Goal: Task Accomplishment & Management: Manage account settings

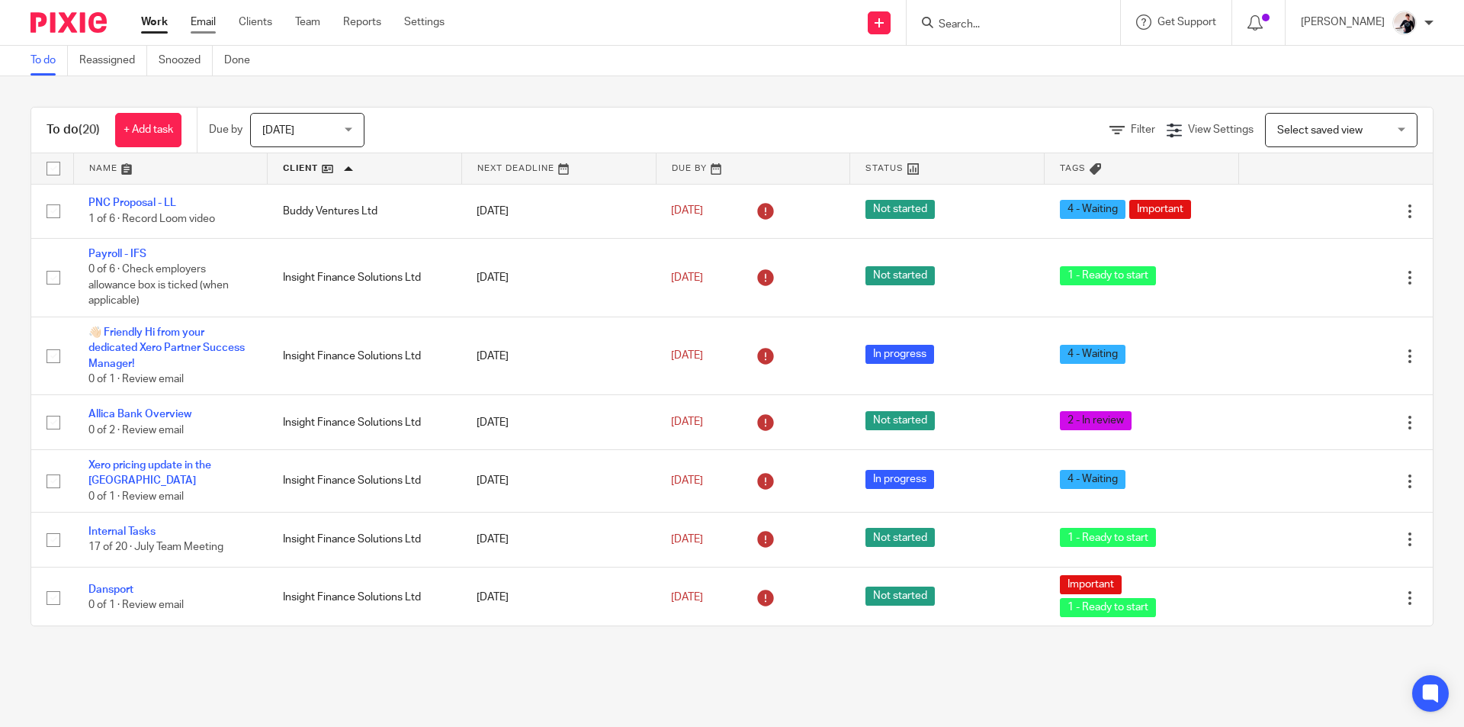
click at [203, 26] on link "Email" at bounding box center [203, 21] width 25 height 15
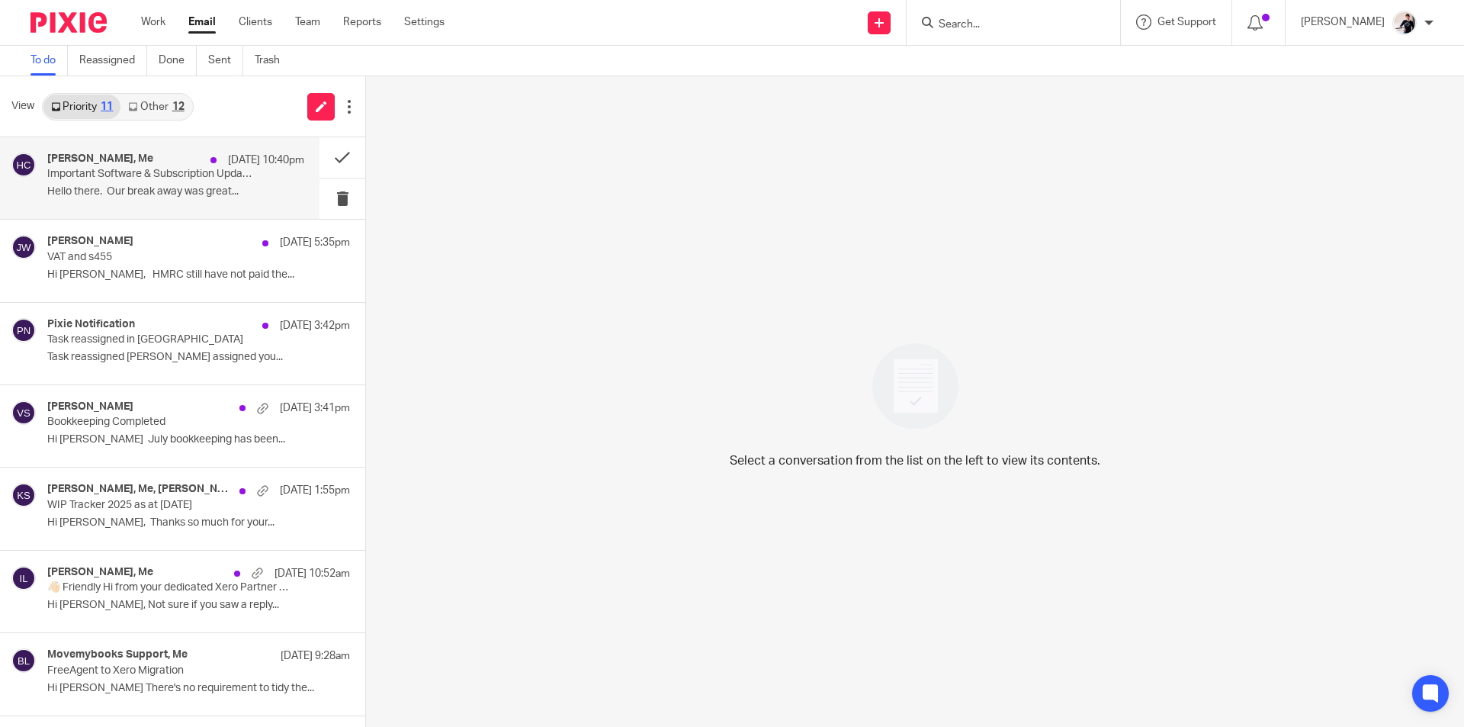
click at [191, 178] on p "Important Software & Subscription Updates – From [DATE]" at bounding box center [150, 174] width 206 height 13
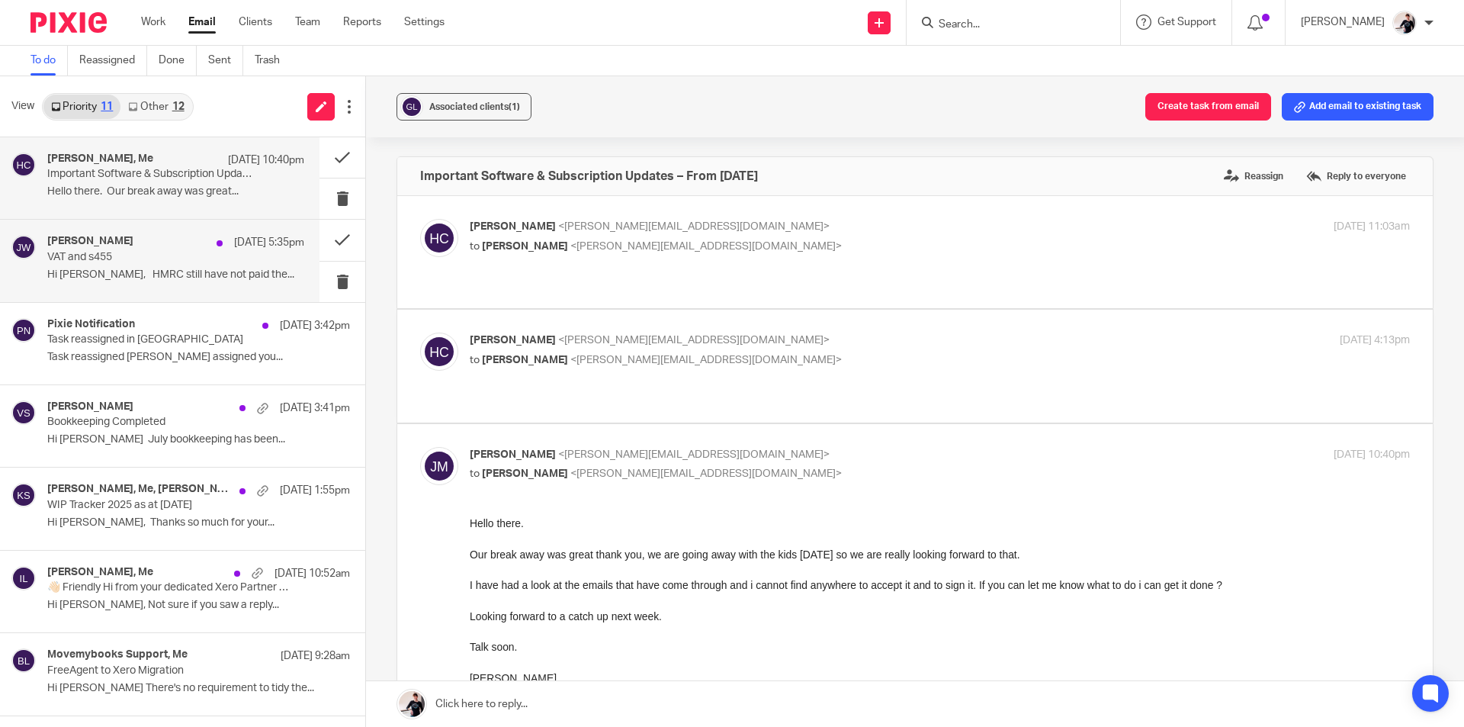
click at [169, 251] on p "VAT and s455" at bounding box center [150, 257] width 206 height 13
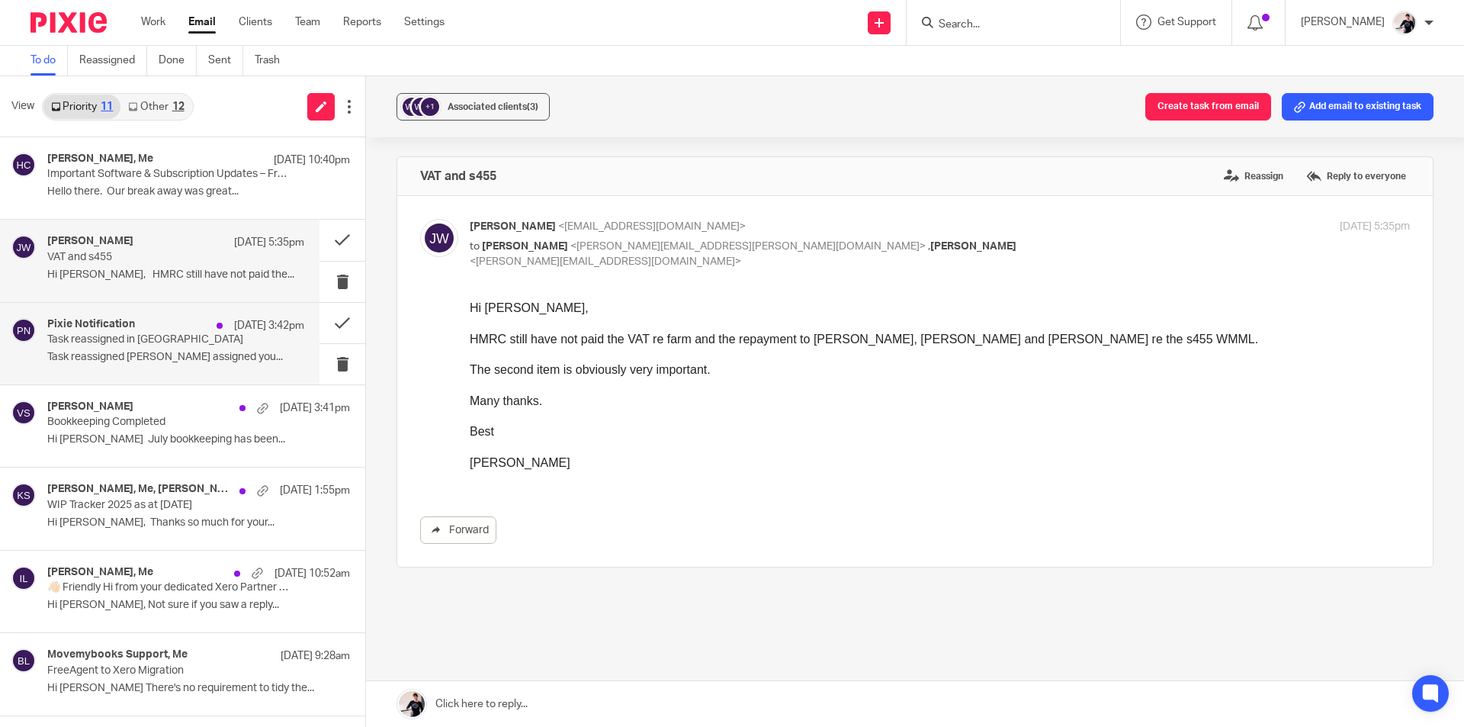
click at [154, 359] on p "Task reassigned [PERSON_NAME] assigned you..." at bounding box center [175, 357] width 257 height 13
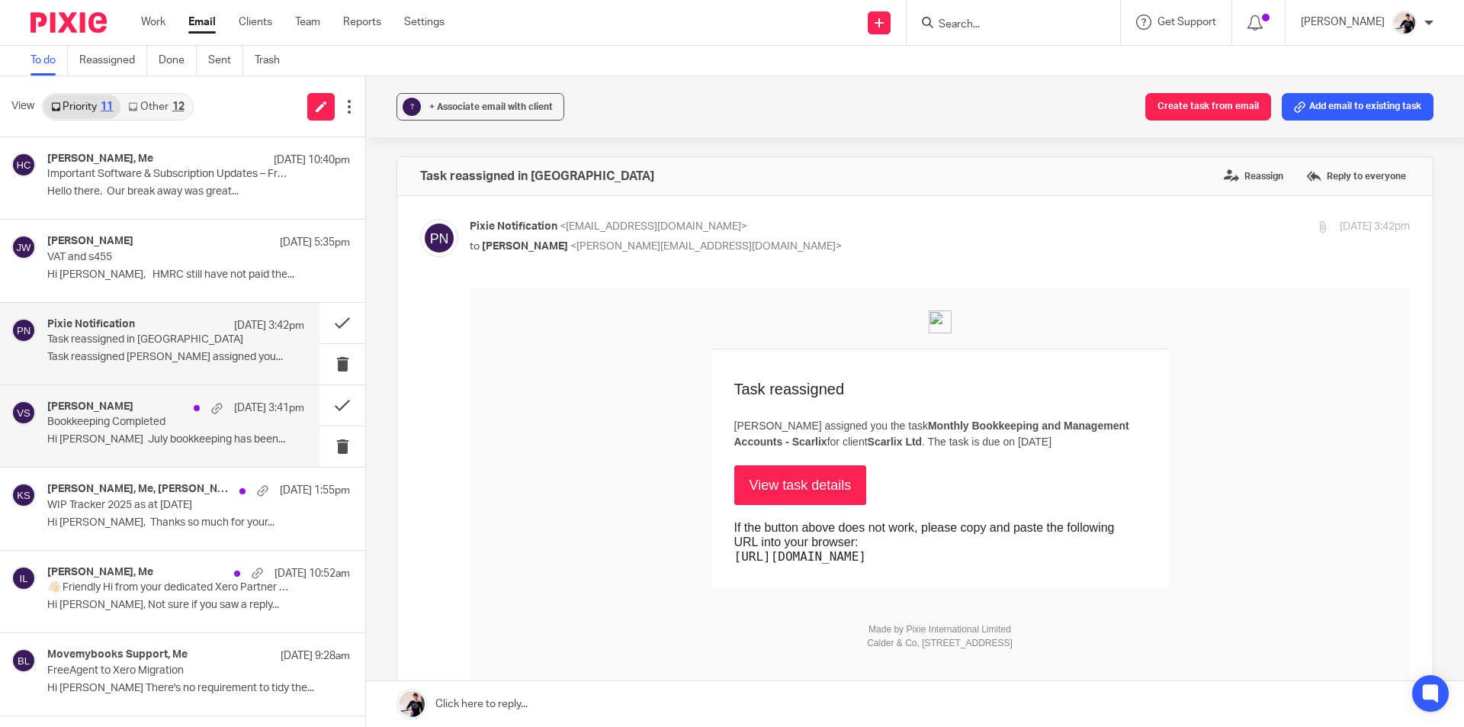
click at [191, 450] on div "[PERSON_NAME] [DATE] 3:41pm Bookkeeping Completed Hi [PERSON_NAME] July bookkee…" at bounding box center [175, 425] width 257 height 51
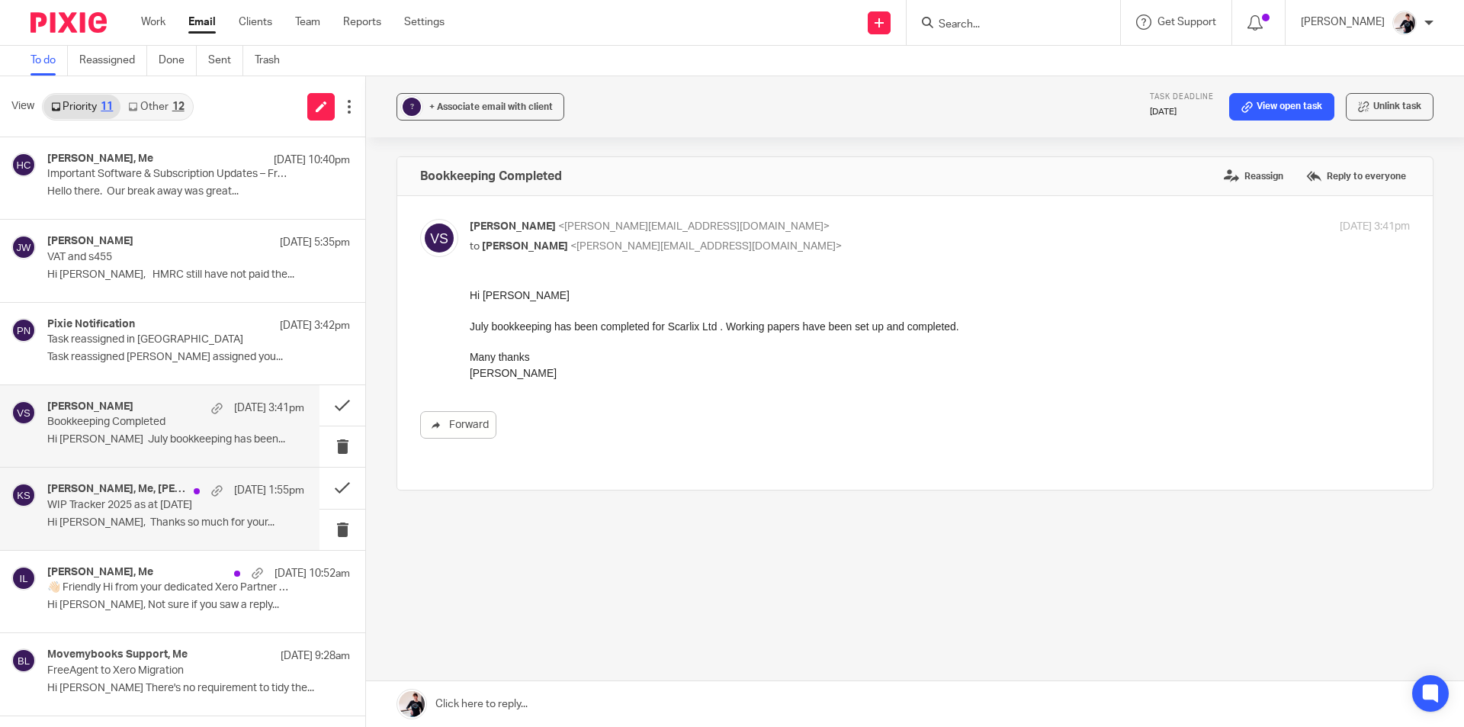
click at [179, 506] on p "WIP Tracker 2025 as at [DATE]" at bounding box center [150, 505] width 206 height 13
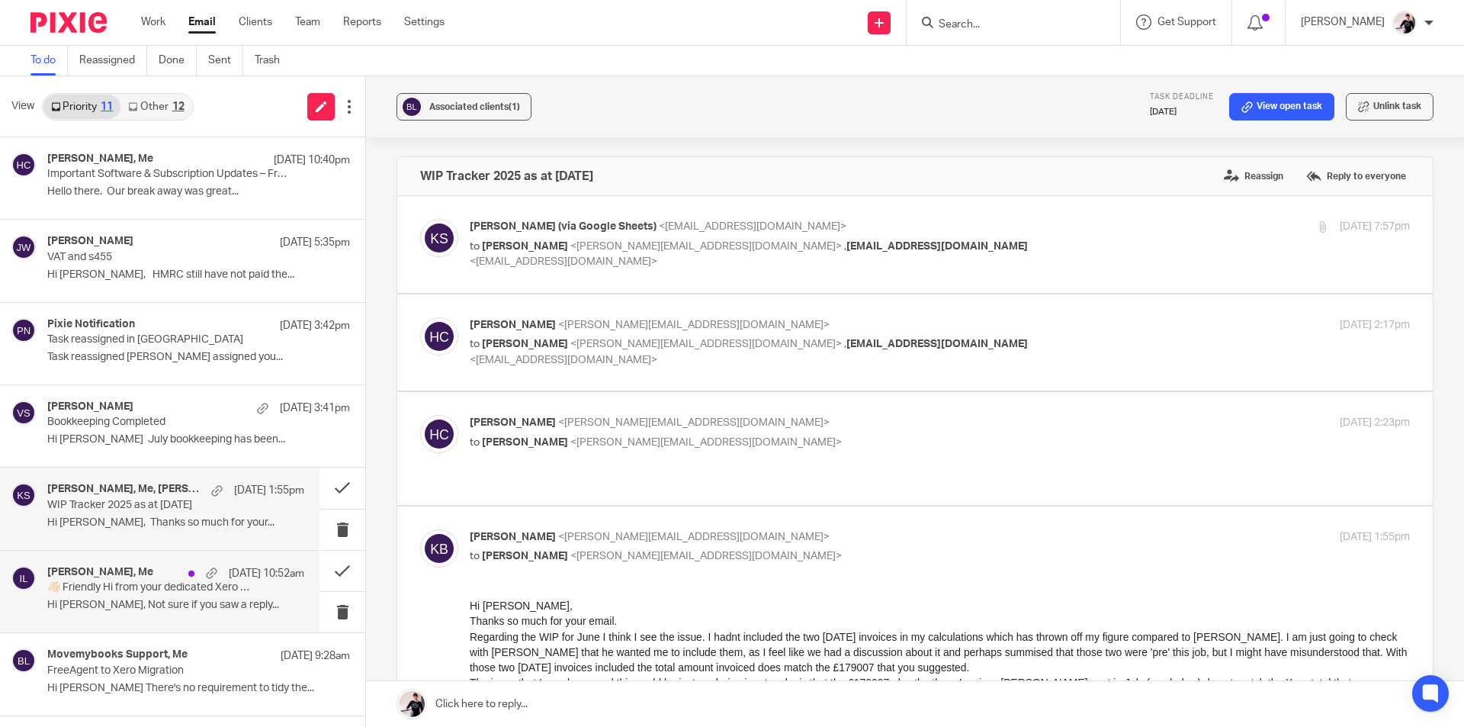
click at [192, 590] on p "👋🏻 Friendly Hi from your dedicated Xero Partner Success Manager!" at bounding box center [150, 587] width 206 height 13
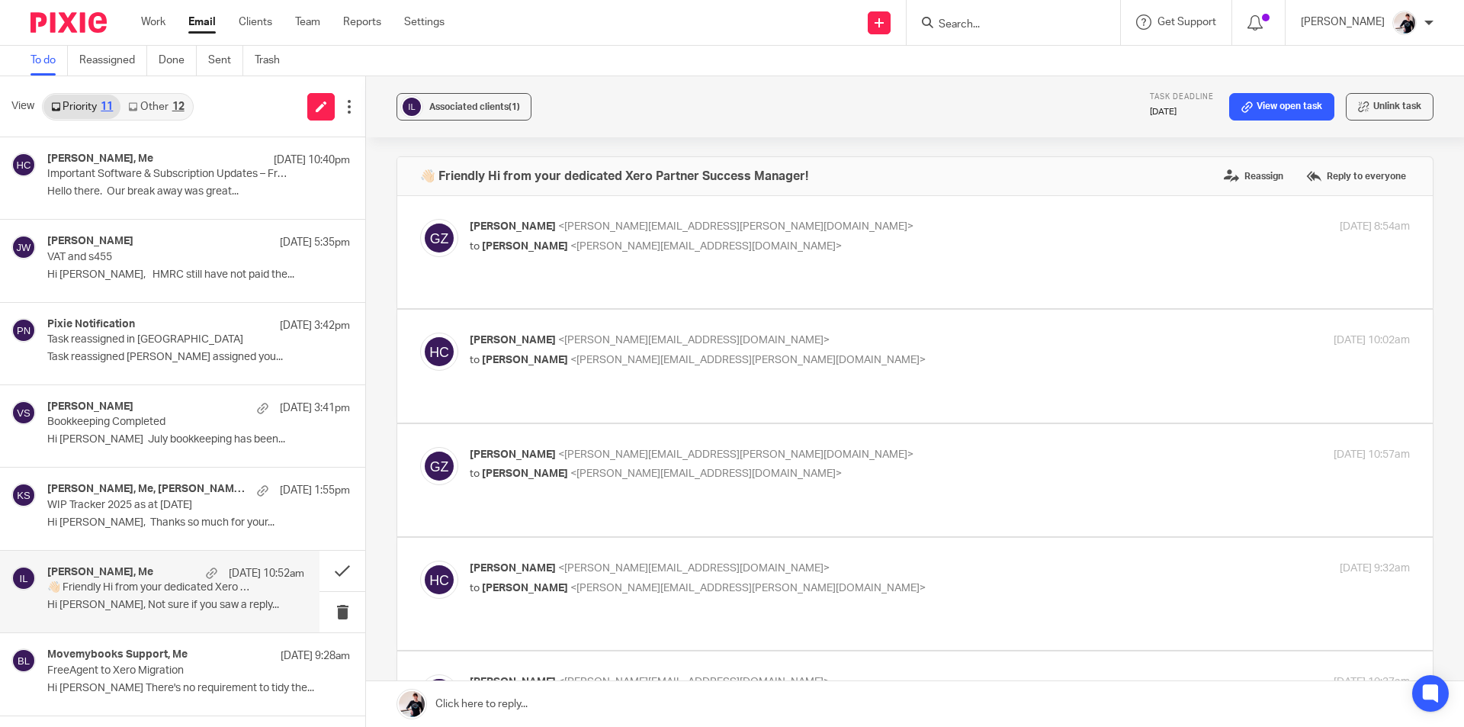
click at [174, 101] on div "12" at bounding box center [178, 106] width 12 height 11
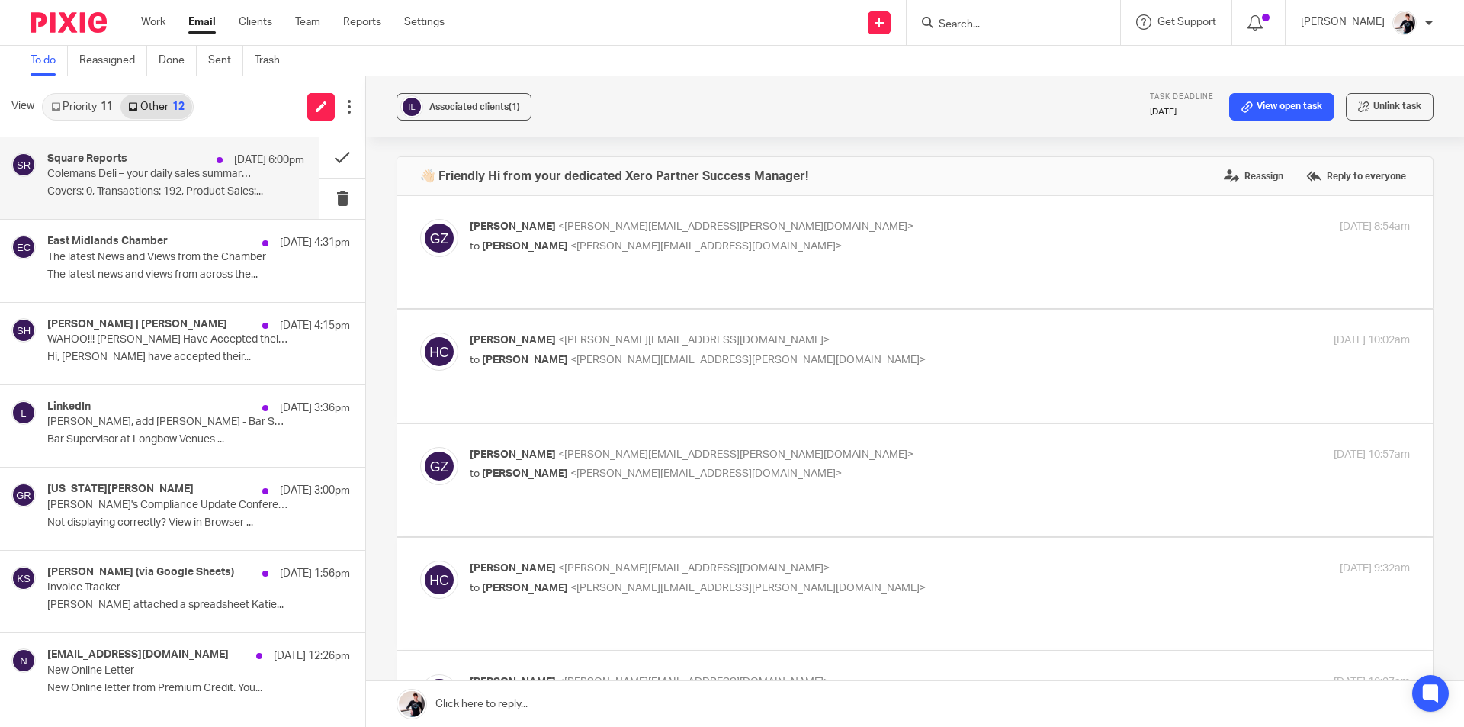
click at [176, 163] on div "Square Reports [DATE] 6:00pm" at bounding box center [175, 160] width 257 height 15
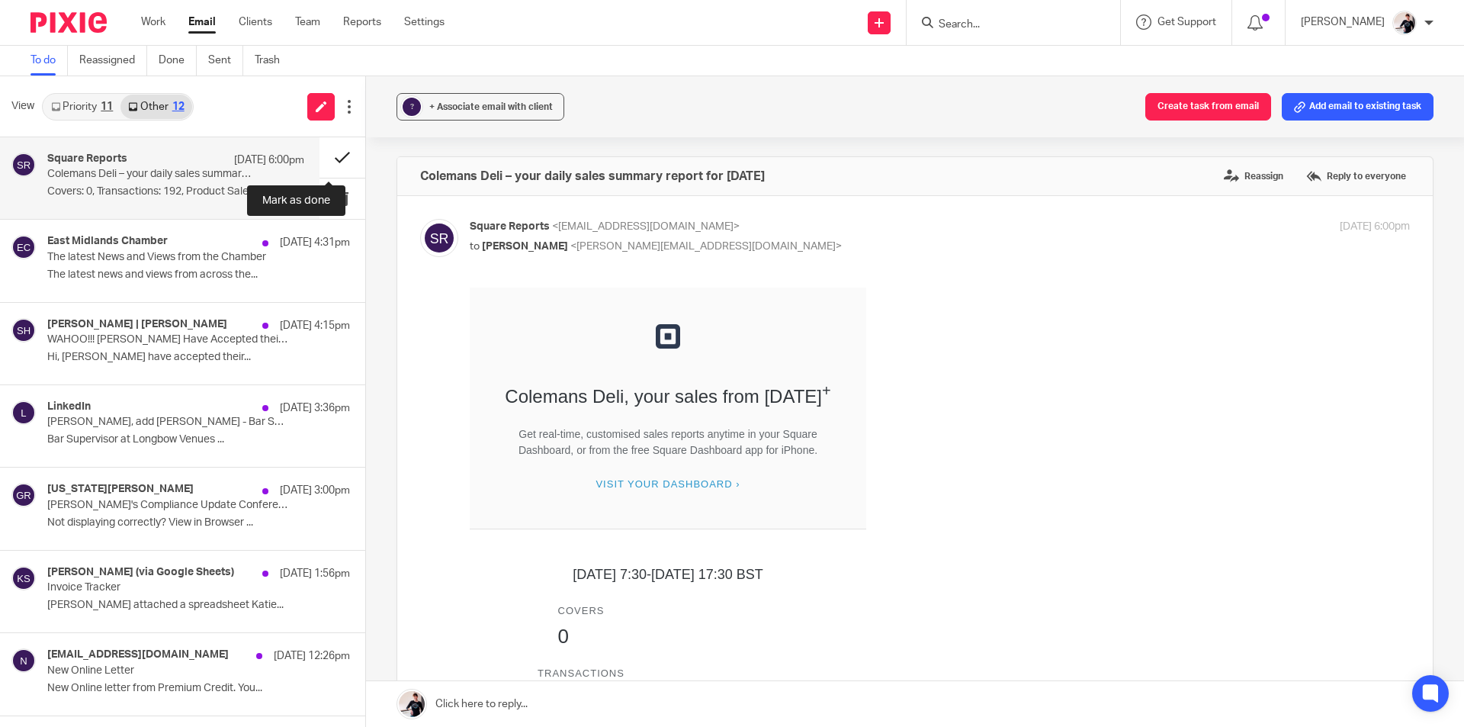
click at [334, 159] on button at bounding box center [343, 157] width 46 height 40
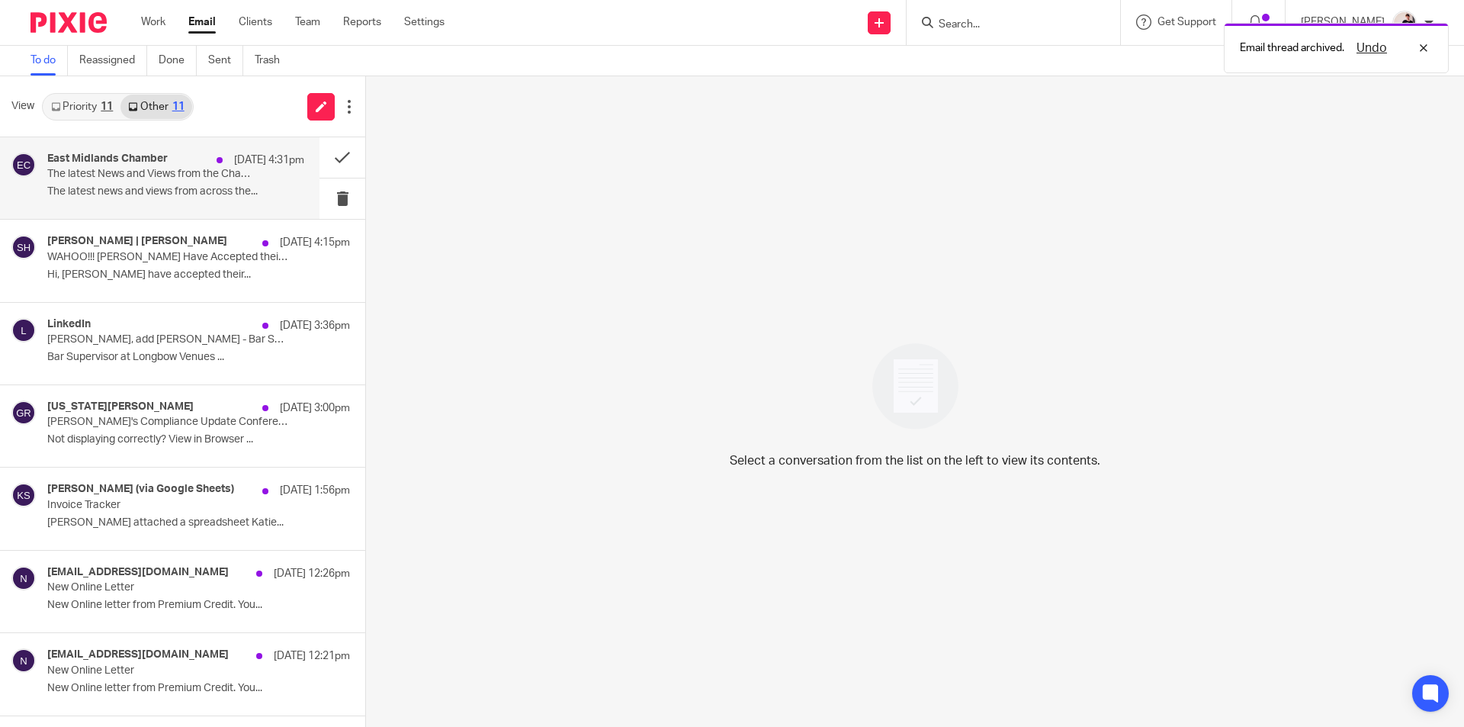
click at [221, 207] on div "East Midlands Chamber [DATE] 4:31pm The latest News and Views from the Chamber …" at bounding box center [160, 178] width 320 height 82
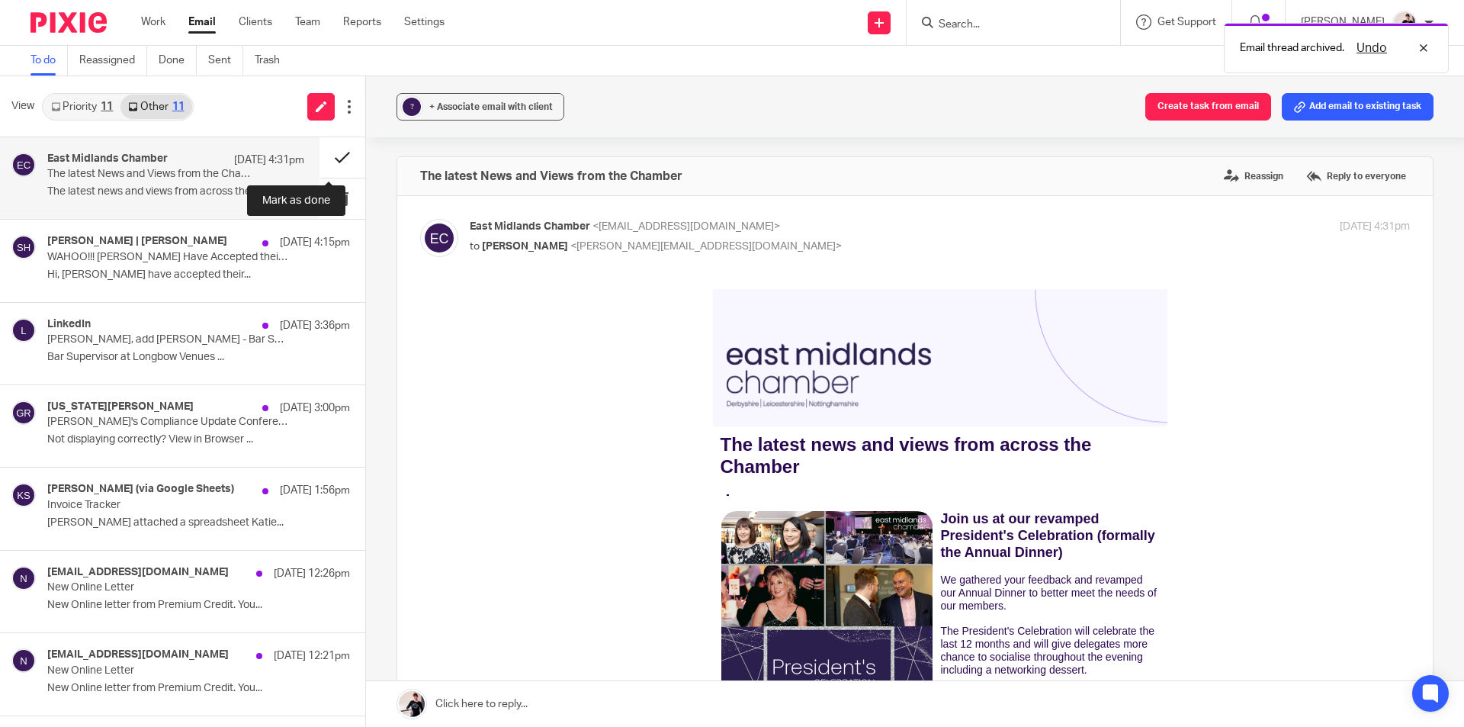
click at [337, 158] on button at bounding box center [343, 157] width 46 height 40
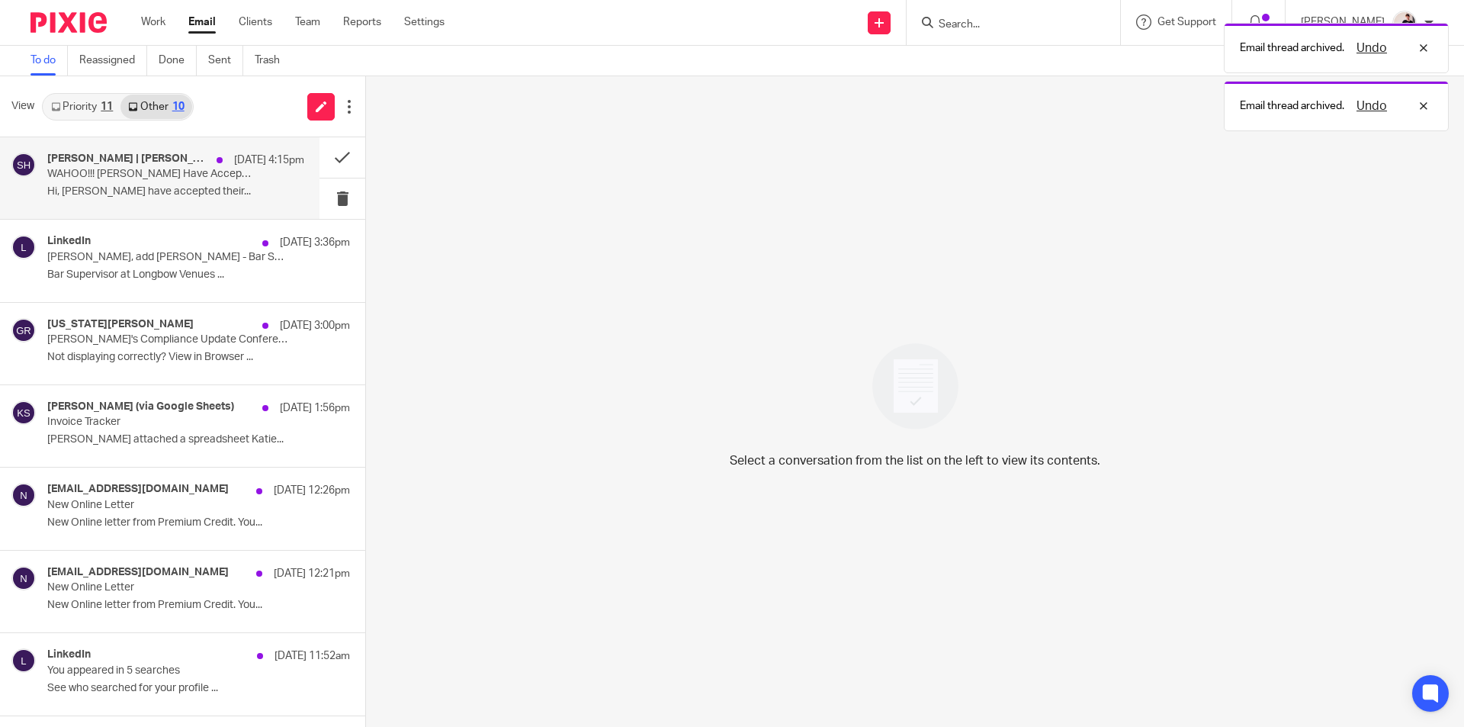
click at [156, 167] on div "[PERSON_NAME] | [PERSON_NAME] [DATE] 4:15pm" at bounding box center [175, 160] width 257 height 15
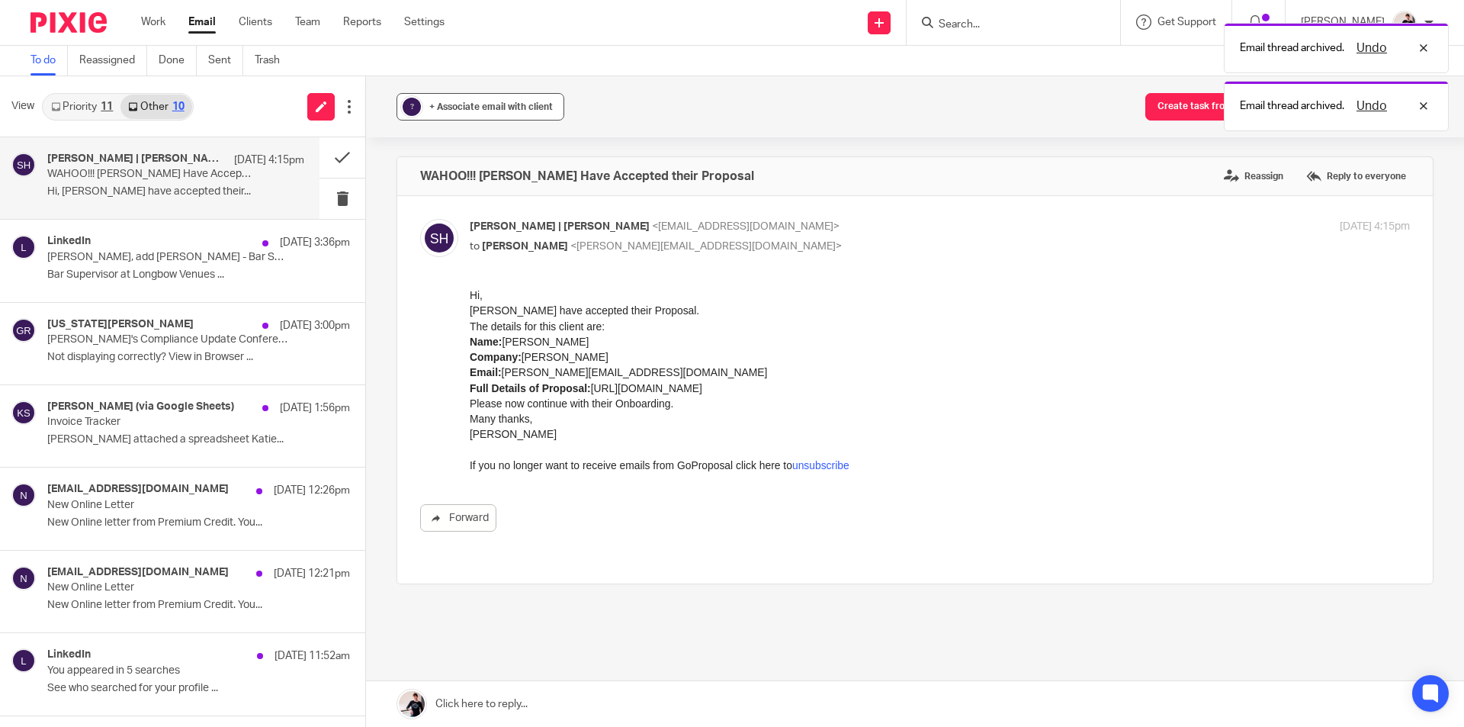
click at [464, 101] on div "+ Associate email with client" at bounding box center [491, 106] width 124 height 15
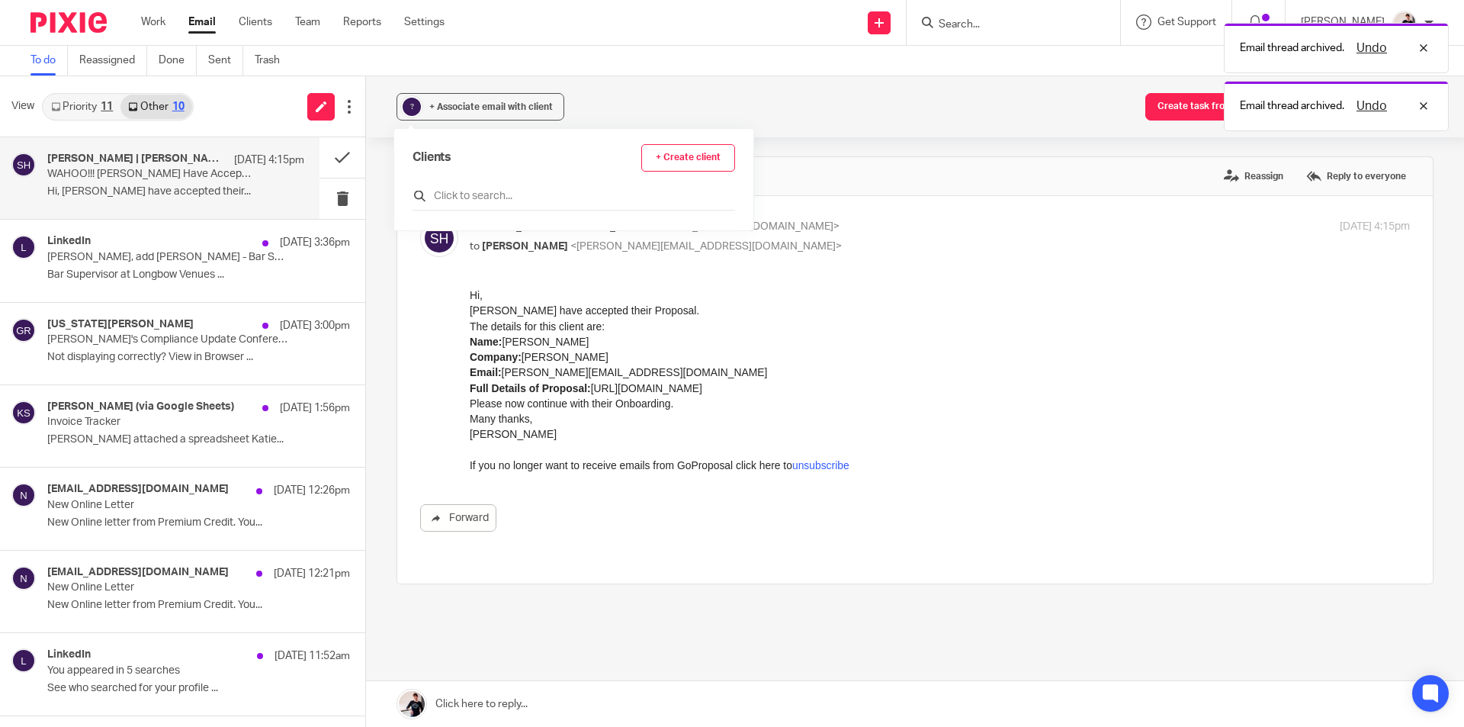
click at [486, 203] on input "text" at bounding box center [574, 195] width 323 height 15
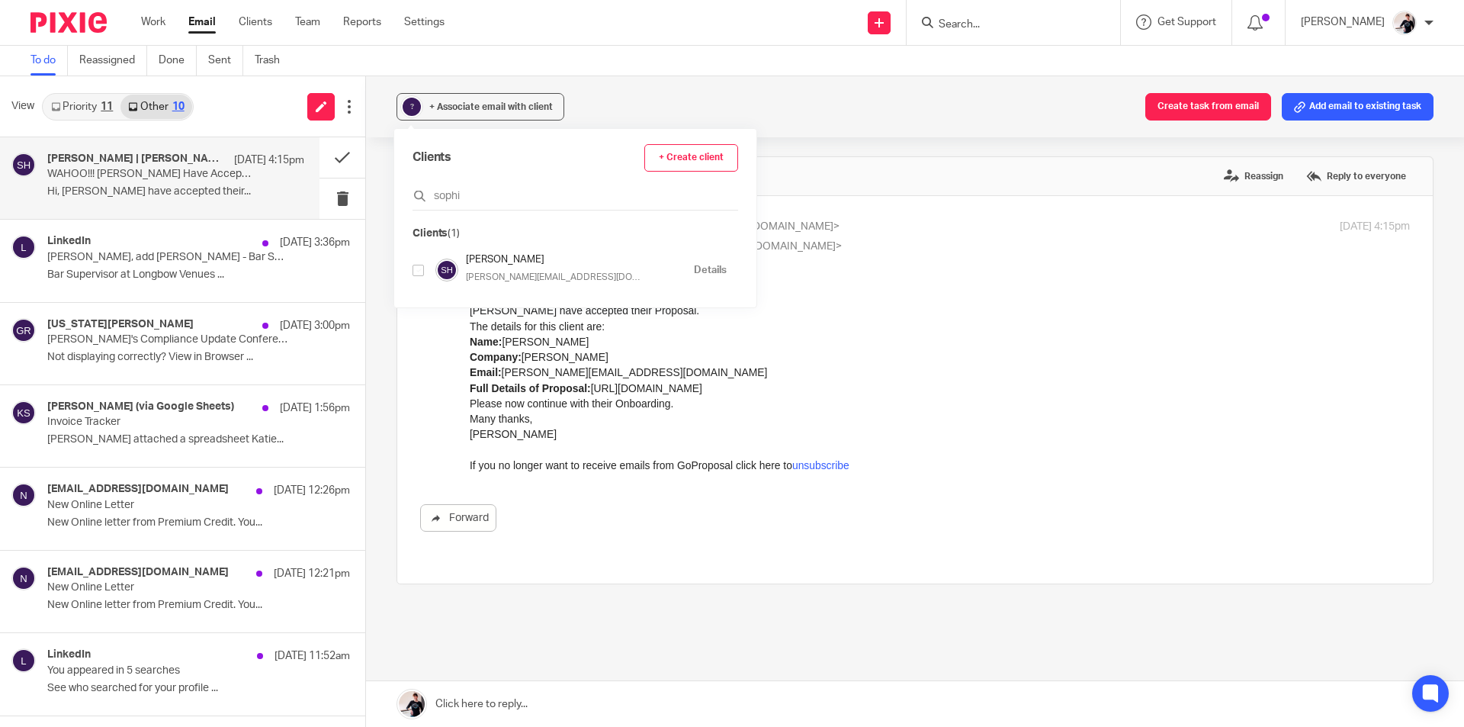
type input "sophi"
click at [416, 268] on input "checkbox" at bounding box center [418, 270] width 11 height 11
checkbox input "true"
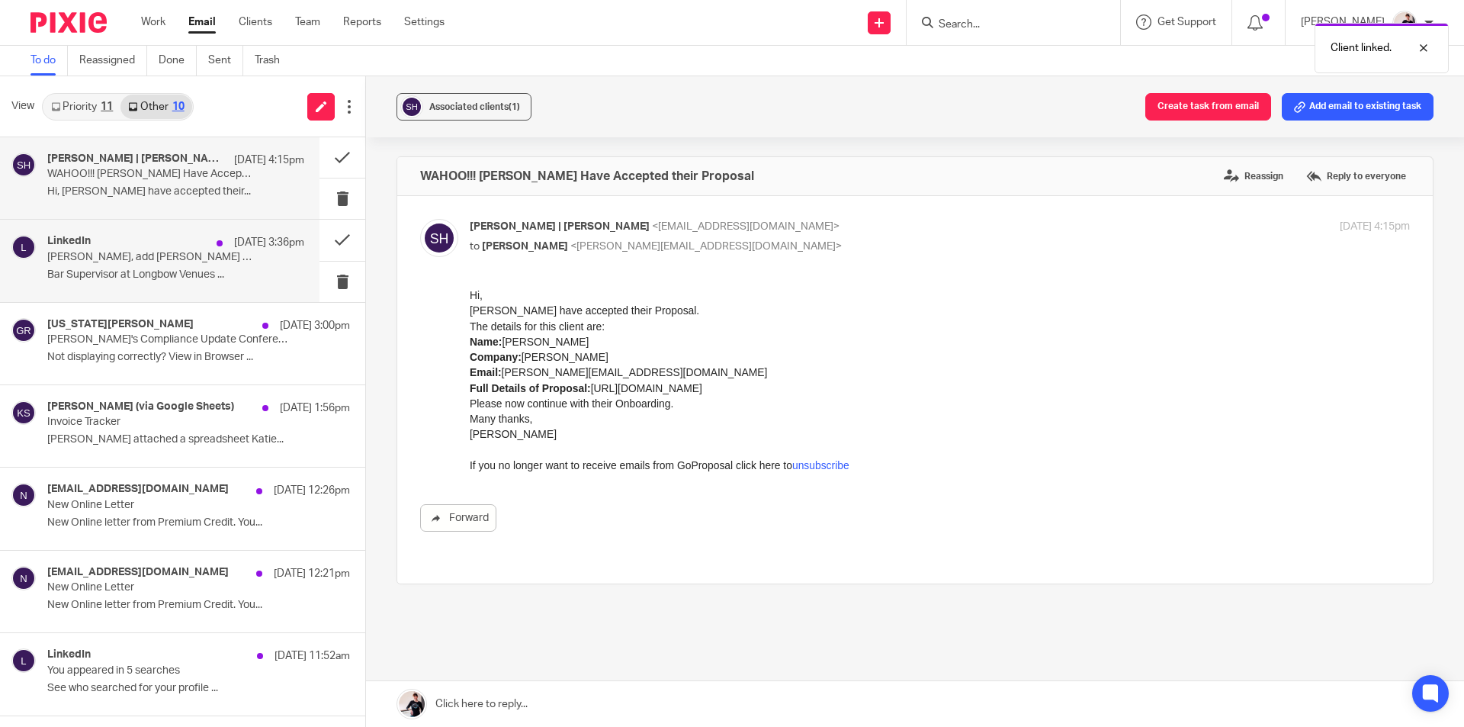
click at [188, 262] on p "[PERSON_NAME], add [PERSON_NAME] - Bar Supervisor 💬" at bounding box center [150, 257] width 206 height 13
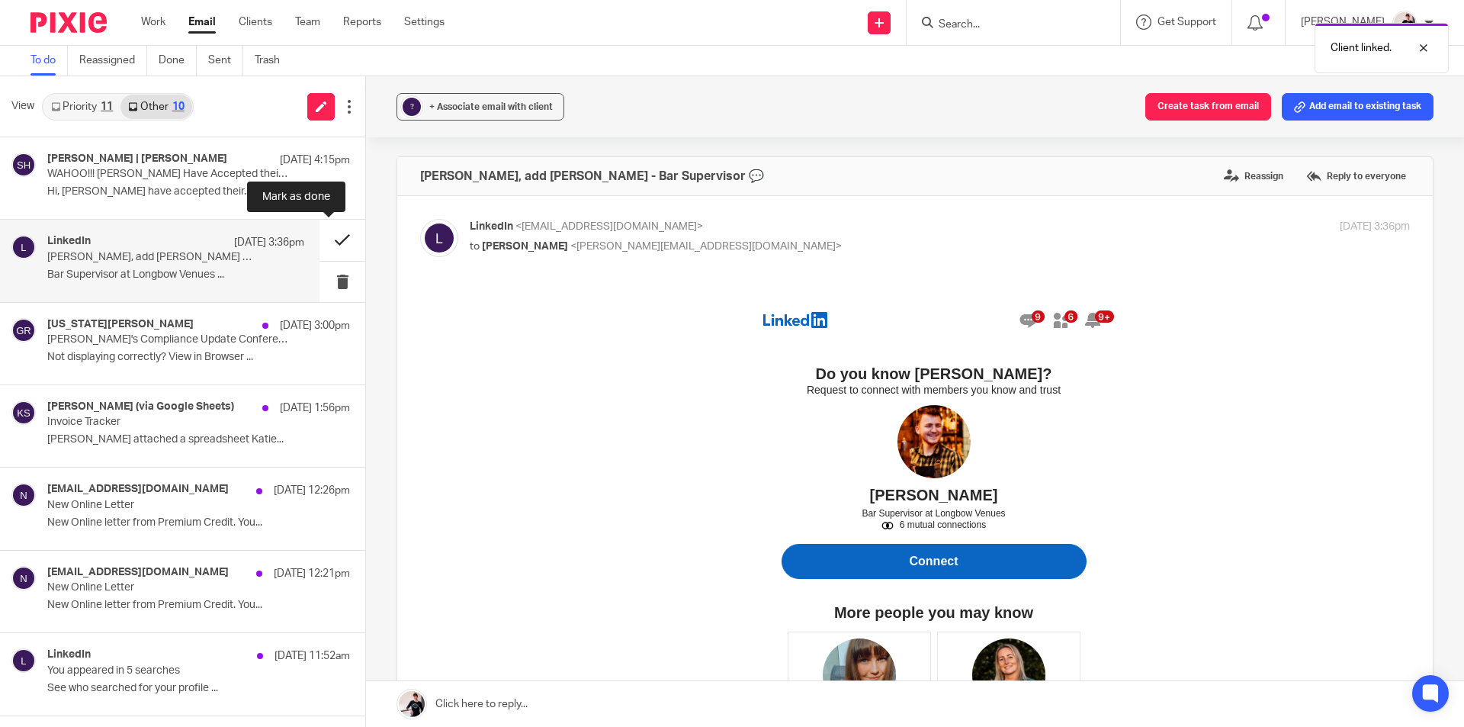
click at [321, 245] on button at bounding box center [343, 240] width 46 height 40
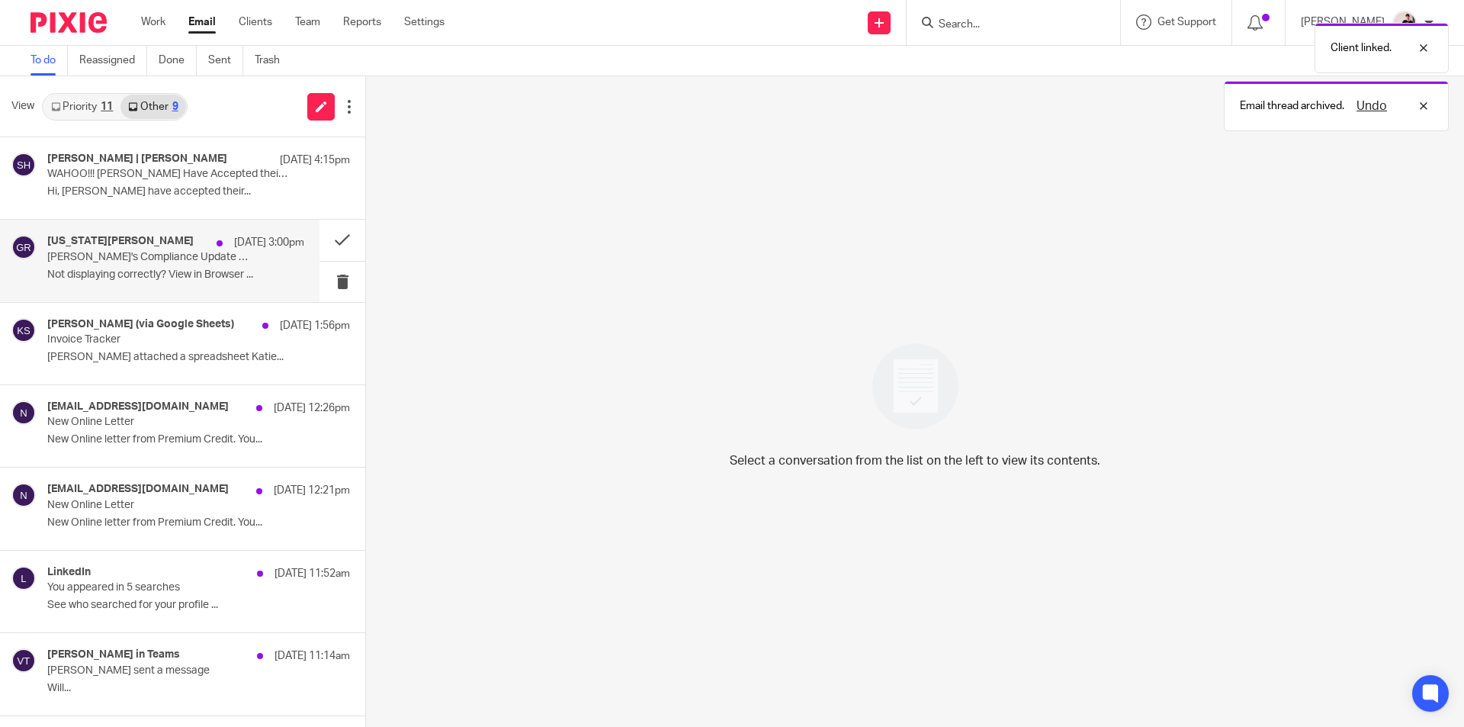
click at [156, 278] on p "Not displaying correctly? View in Browser ..." at bounding box center [175, 274] width 257 height 13
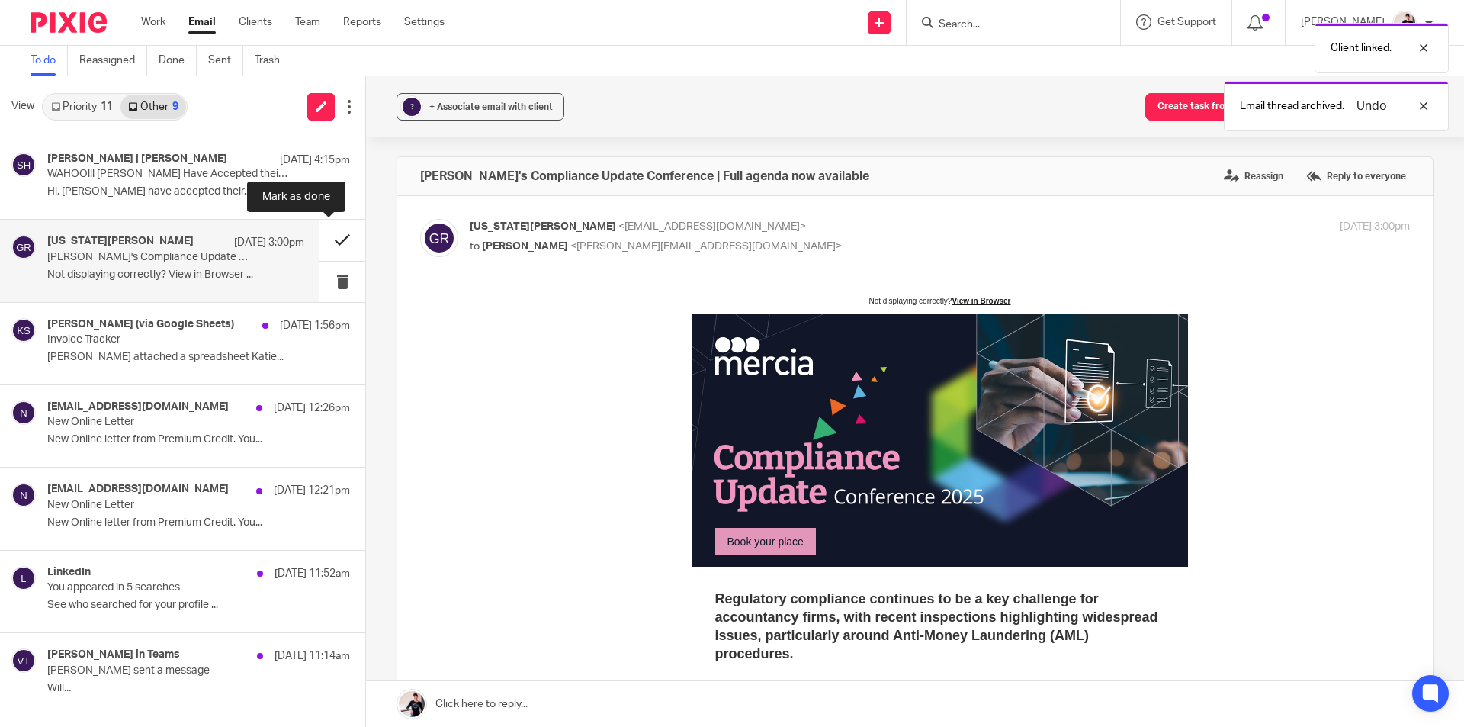
click at [336, 248] on button at bounding box center [343, 240] width 46 height 40
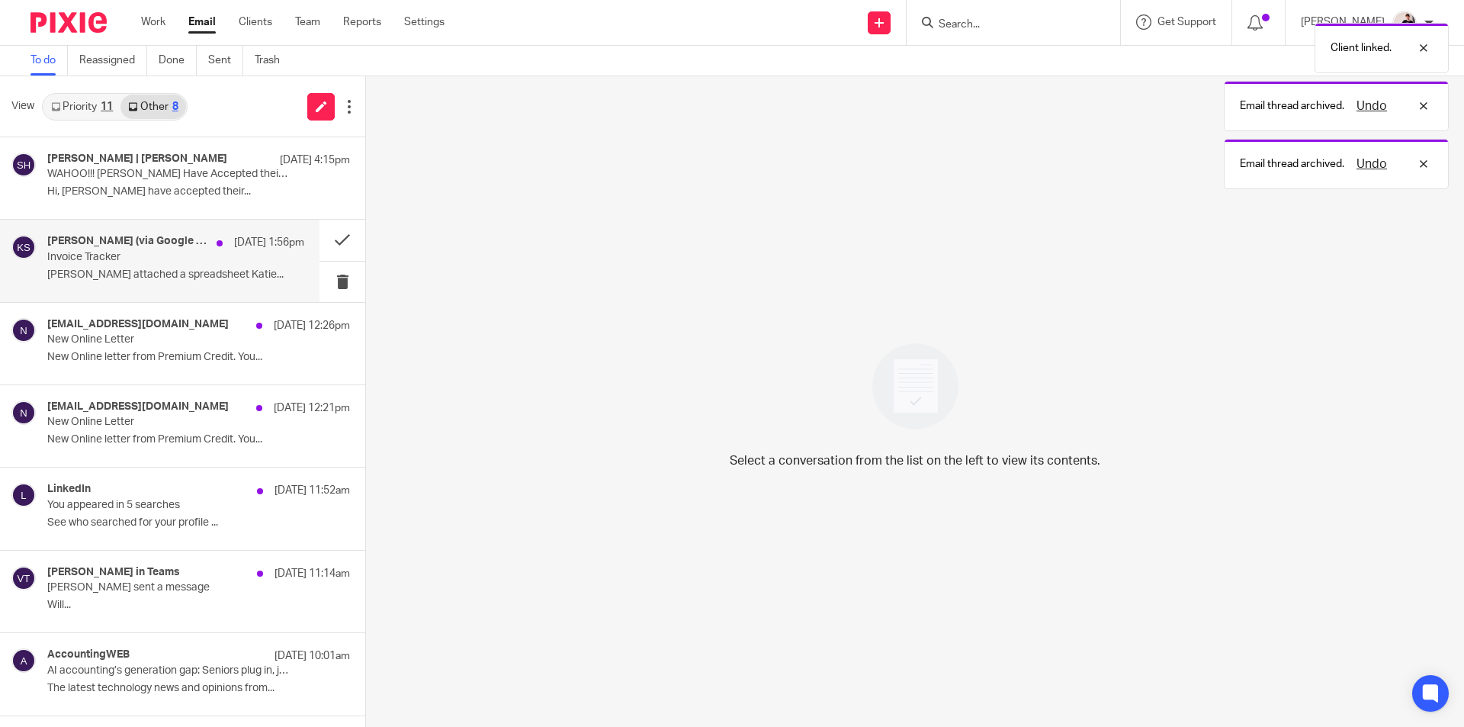
click at [137, 259] on p "Invoice Tracker" at bounding box center [150, 257] width 206 height 13
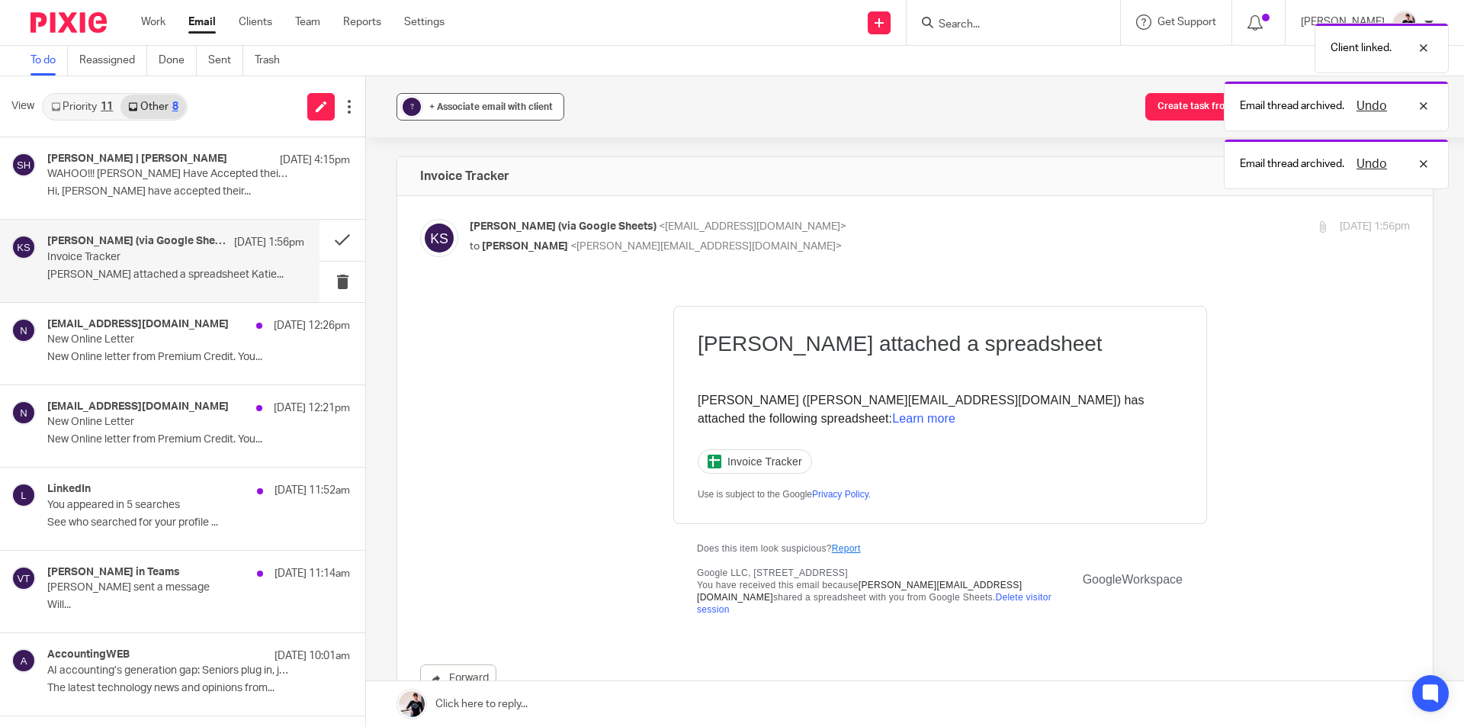
click at [490, 112] on div "+ Associate email with client" at bounding box center [491, 106] width 124 height 15
click at [493, 204] on input "text" at bounding box center [574, 195] width 323 height 15
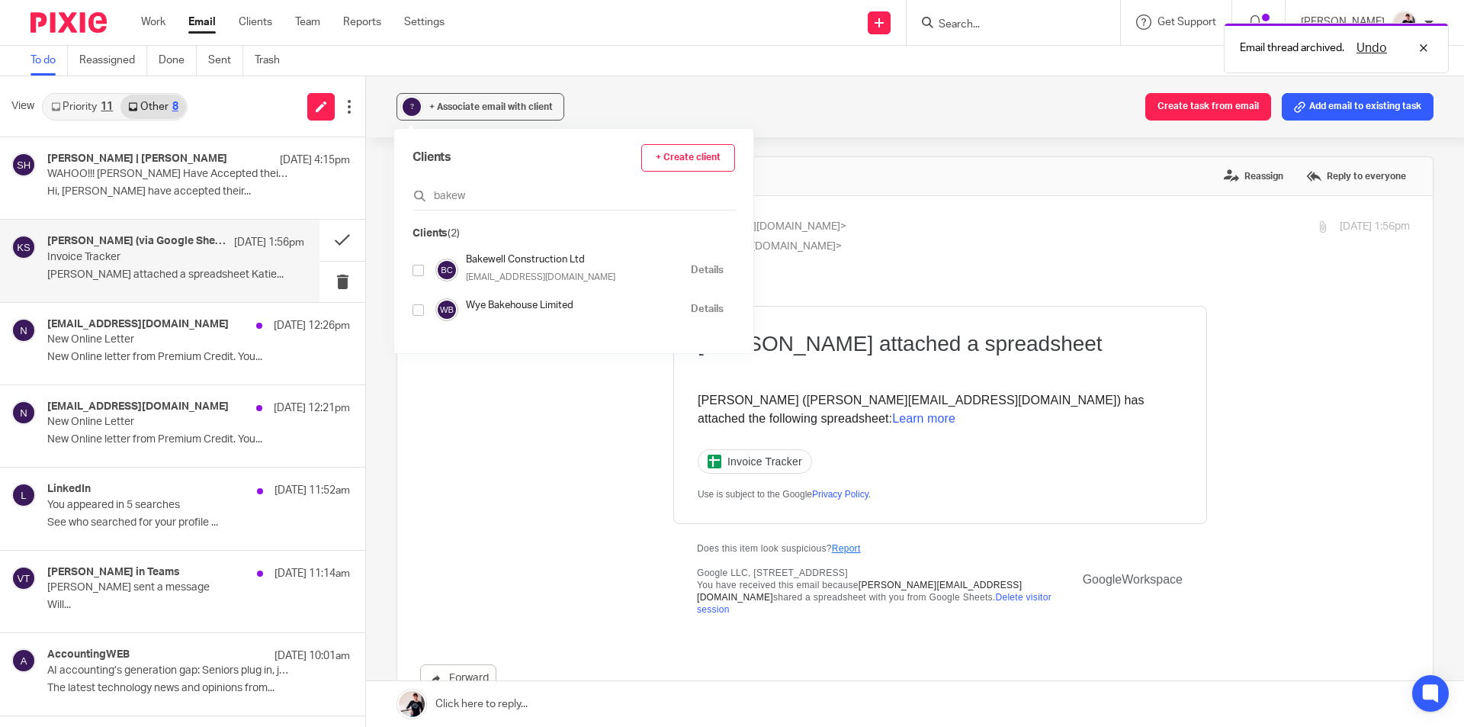
type input "bakew"
click at [416, 268] on input "checkbox" at bounding box center [418, 270] width 11 height 11
checkbox input "true"
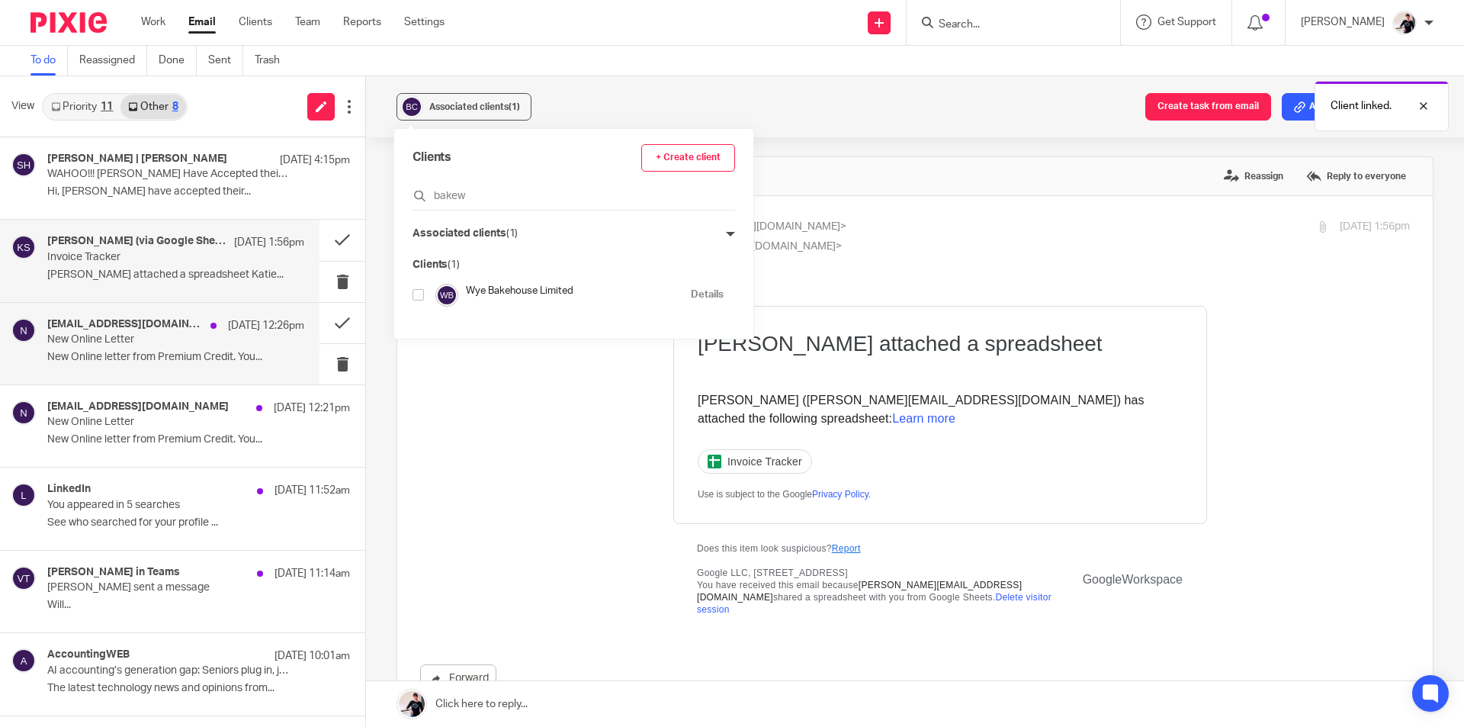
click at [162, 332] on div "[EMAIL_ADDRESS][DOMAIN_NAME] [DATE] 12:26pm" at bounding box center [175, 325] width 257 height 15
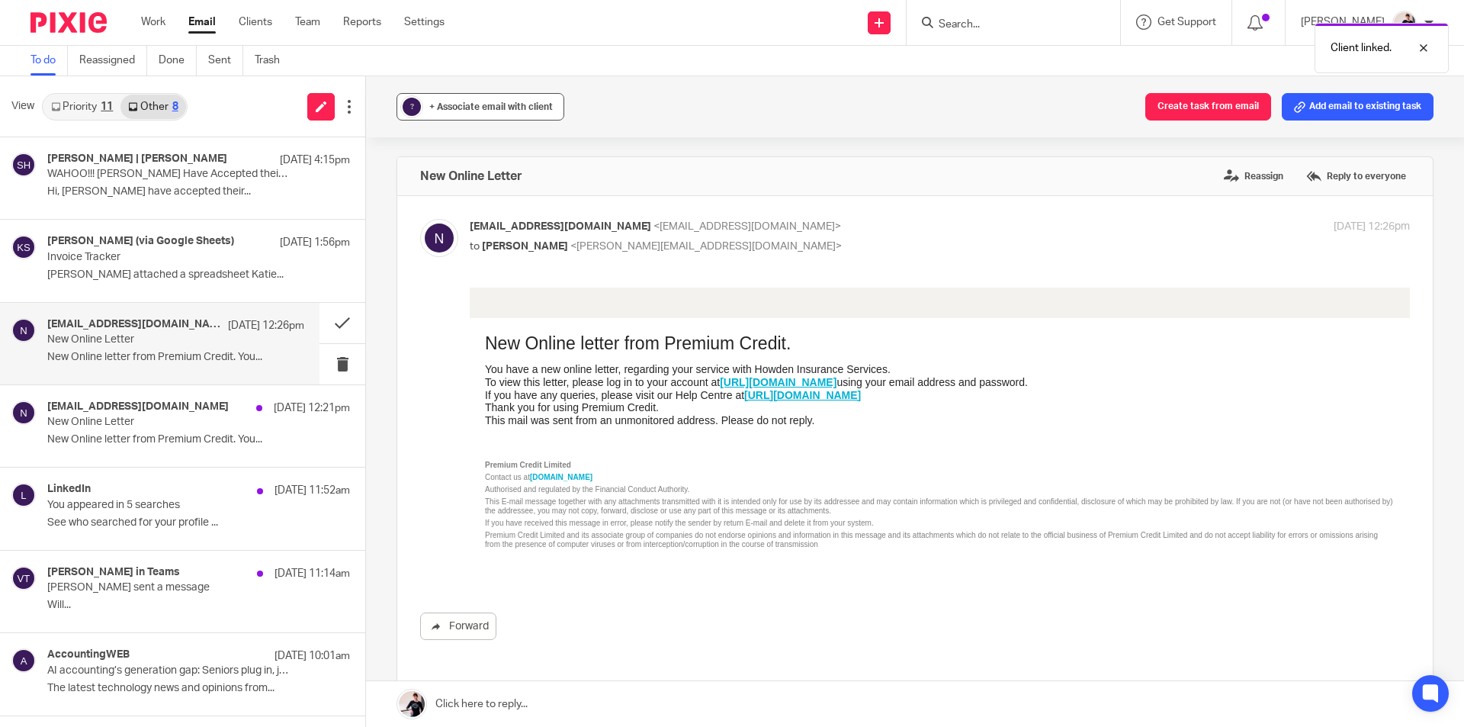
click at [535, 114] on button "? + Associate email with client" at bounding box center [481, 106] width 168 height 27
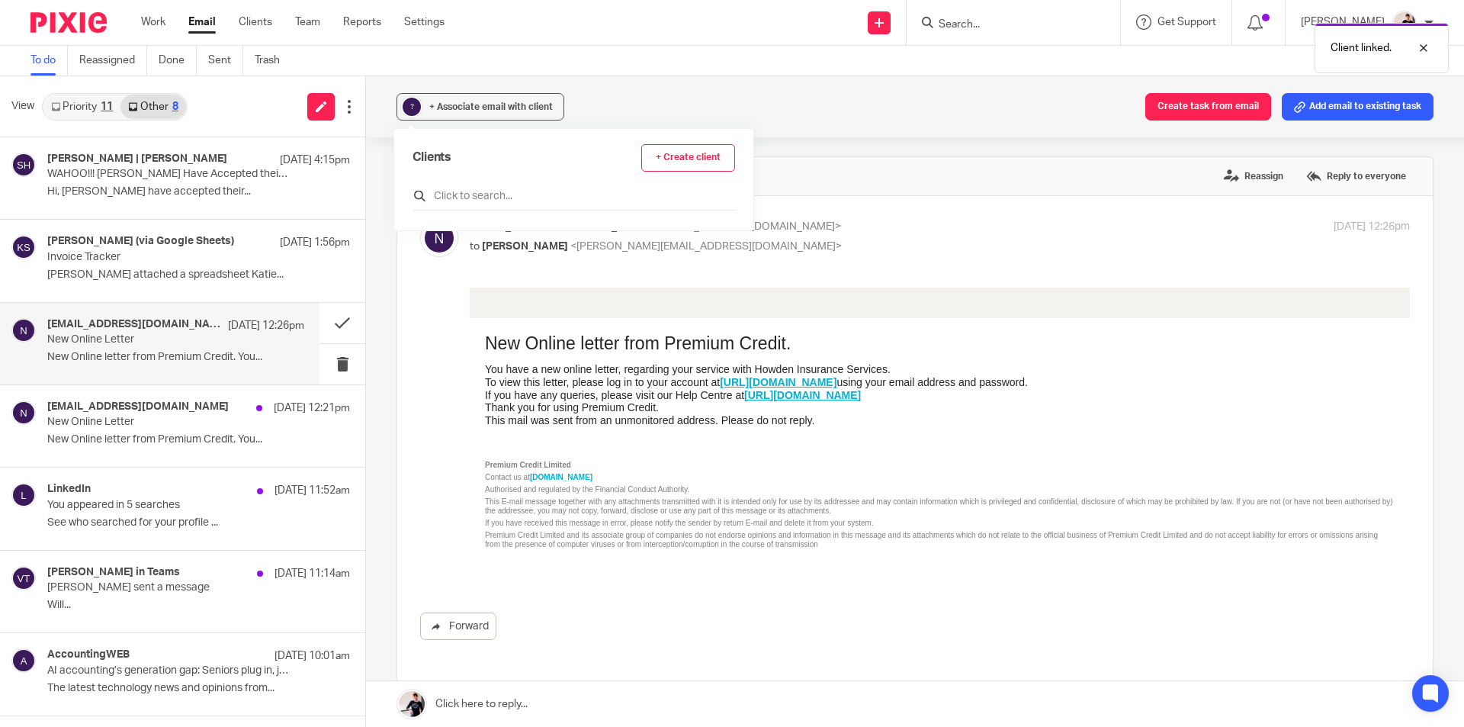
click at [566, 201] on input "text" at bounding box center [574, 195] width 323 height 15
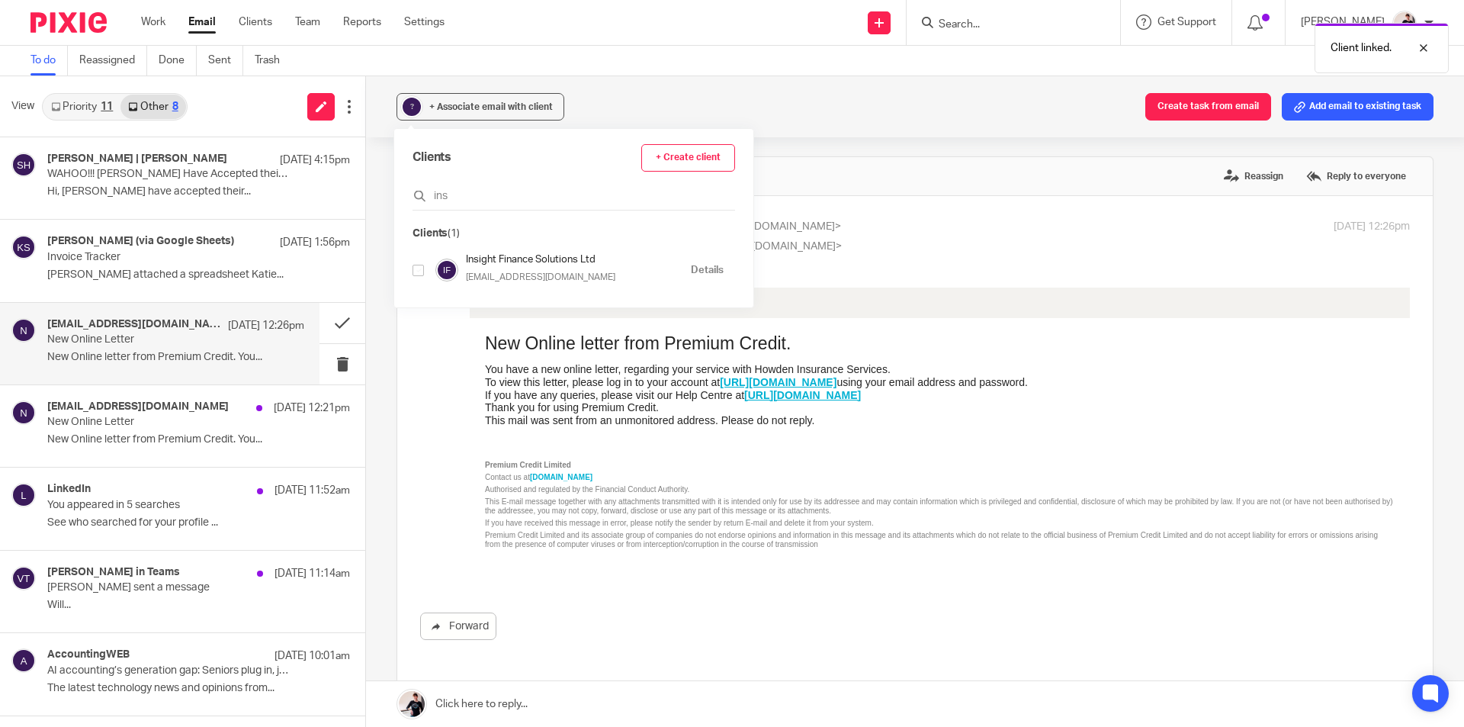
type input "ins"
click at [416, 275] on input "checkbox" at bounding box center [418, 270] width 11 height 11
checkbox input "true"
click at [164, 416] on p "New Online Letter" at bounding box center [150, 422] width 206 height 13
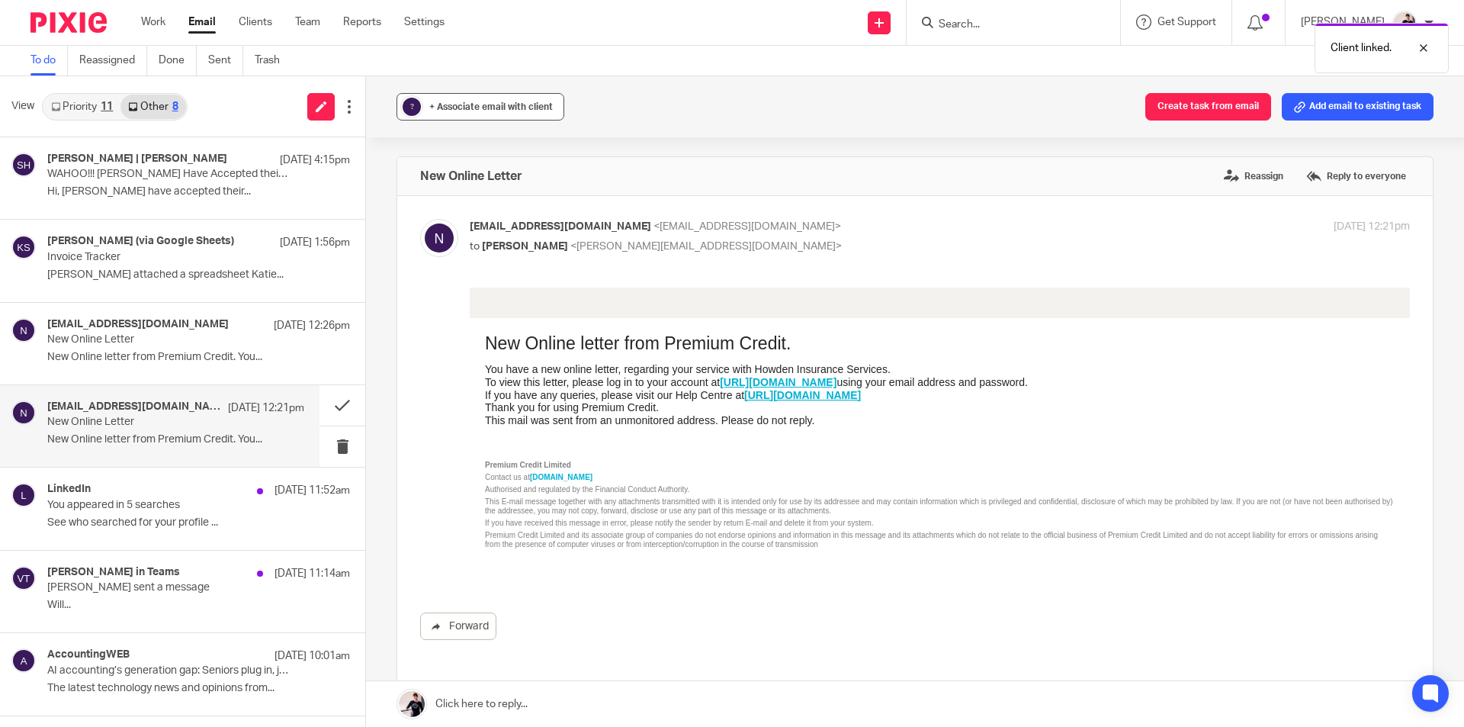
click at [438, 113] on div "+ Associate email with client" at bounding box center [491, 106] width 124 height 15
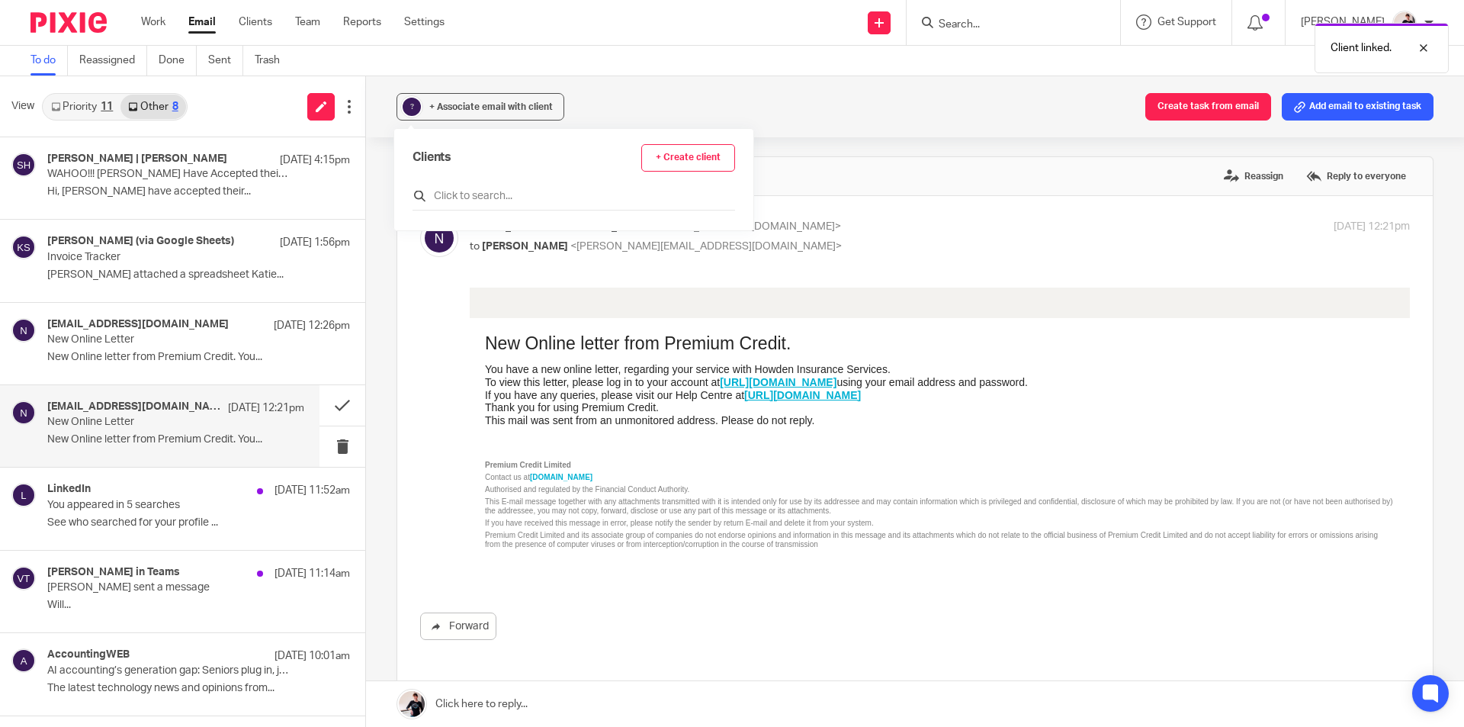
click at [477, 201] on input "text" at bounding box center [574, 195] width 323 height 15
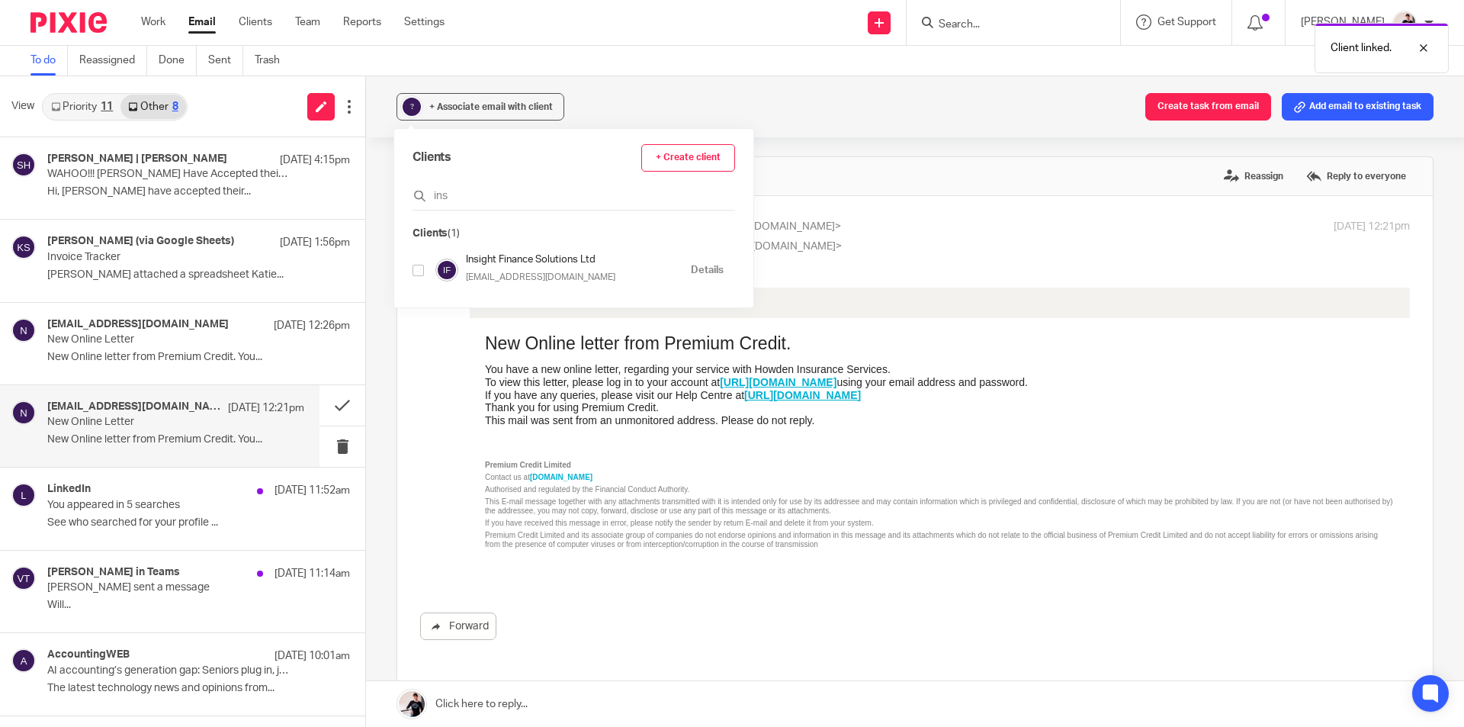
type input "ins"
click at [420, 267] on input "checkbox" at bounding box center [418, 270] width 11 height 11
checkbox input "true"
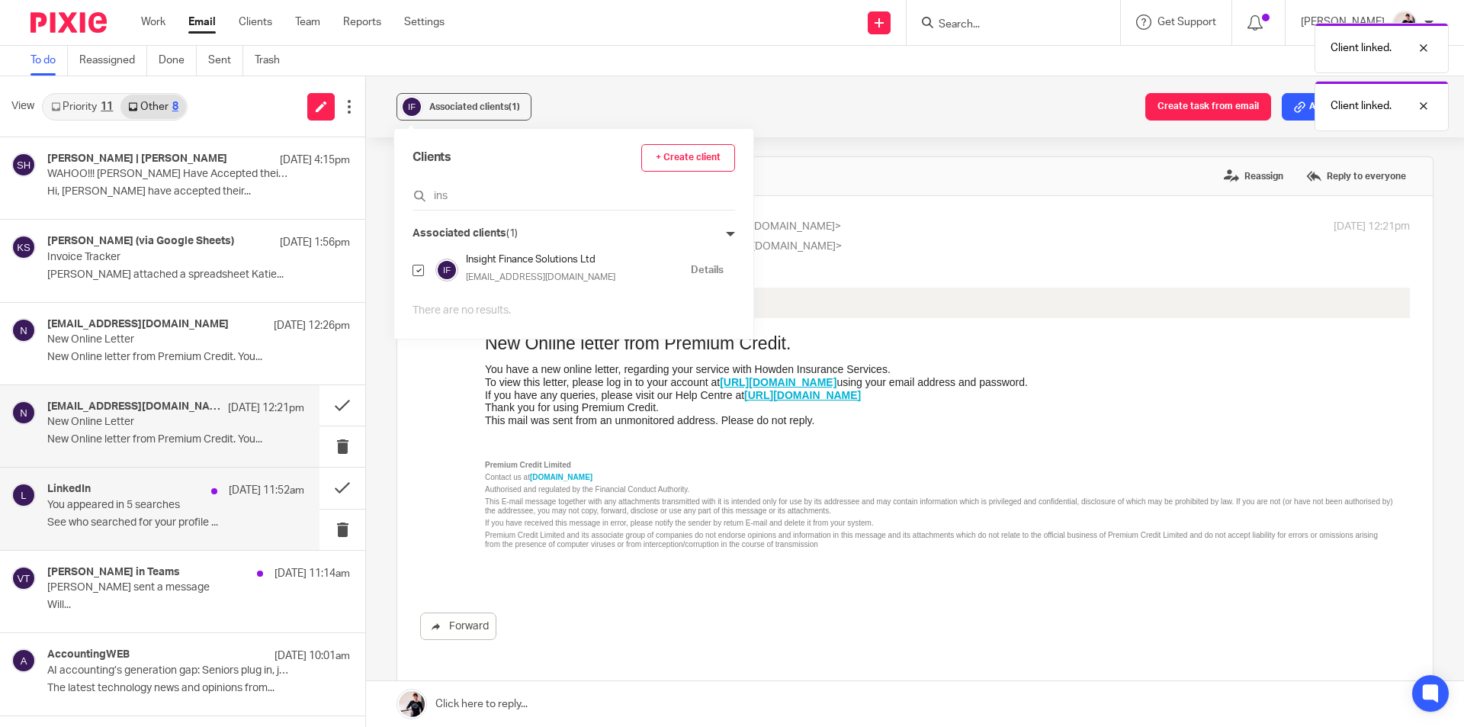
click at [105, 516] on p "See who searched for your profile ..." at bounding box center [175, 522] width 257 height 13
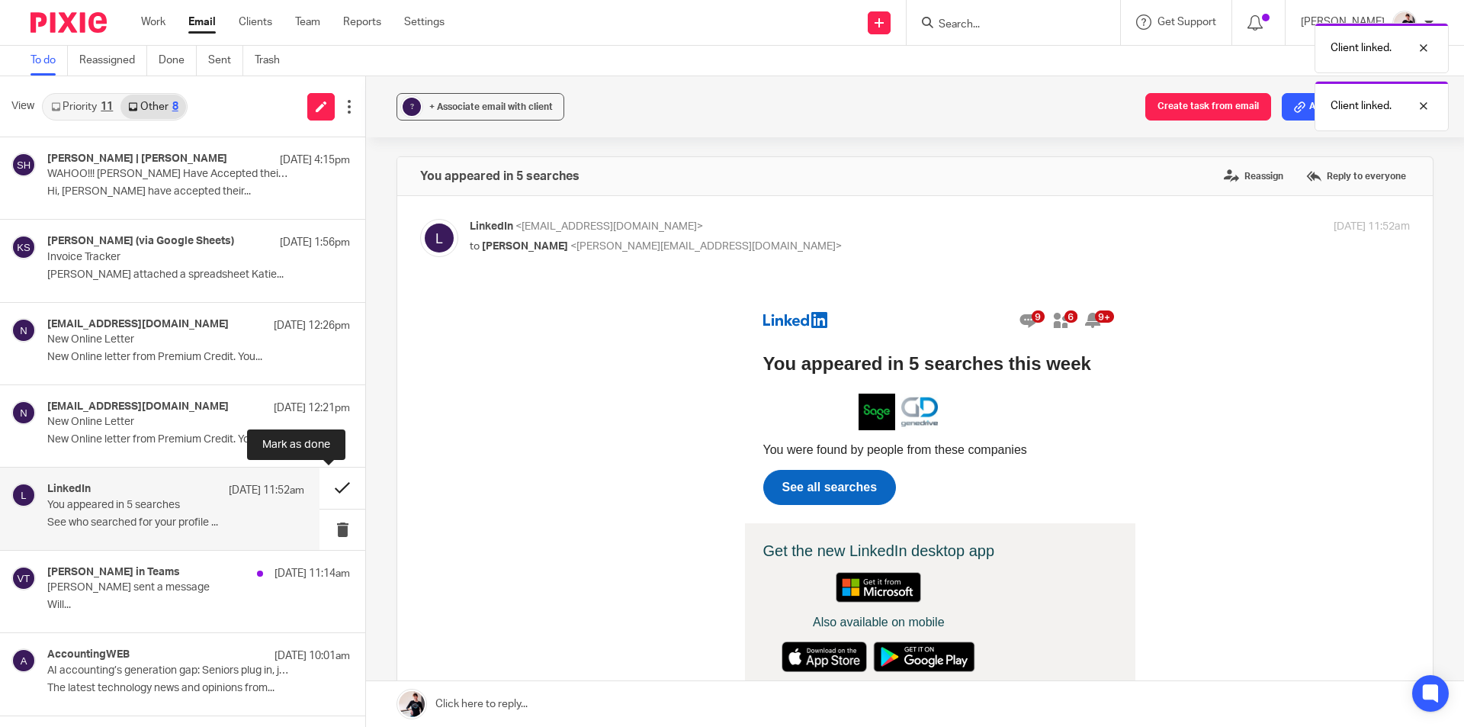
click at [320, 490] on button at bounding box center [343, 487] width 46 height 40
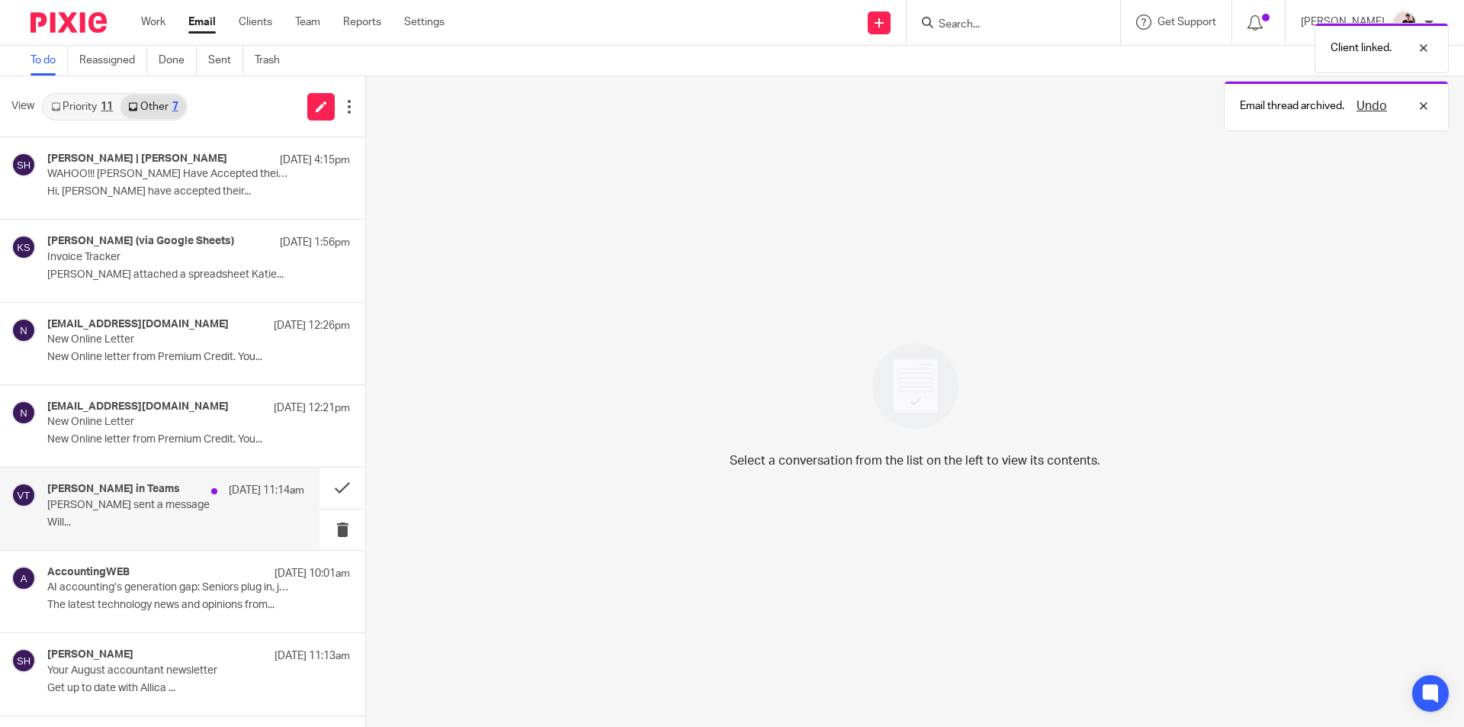
click at [122, 499] on p "[PERSON_NAME] sent a message" at bounding box center [150, 505] width 206 height 13
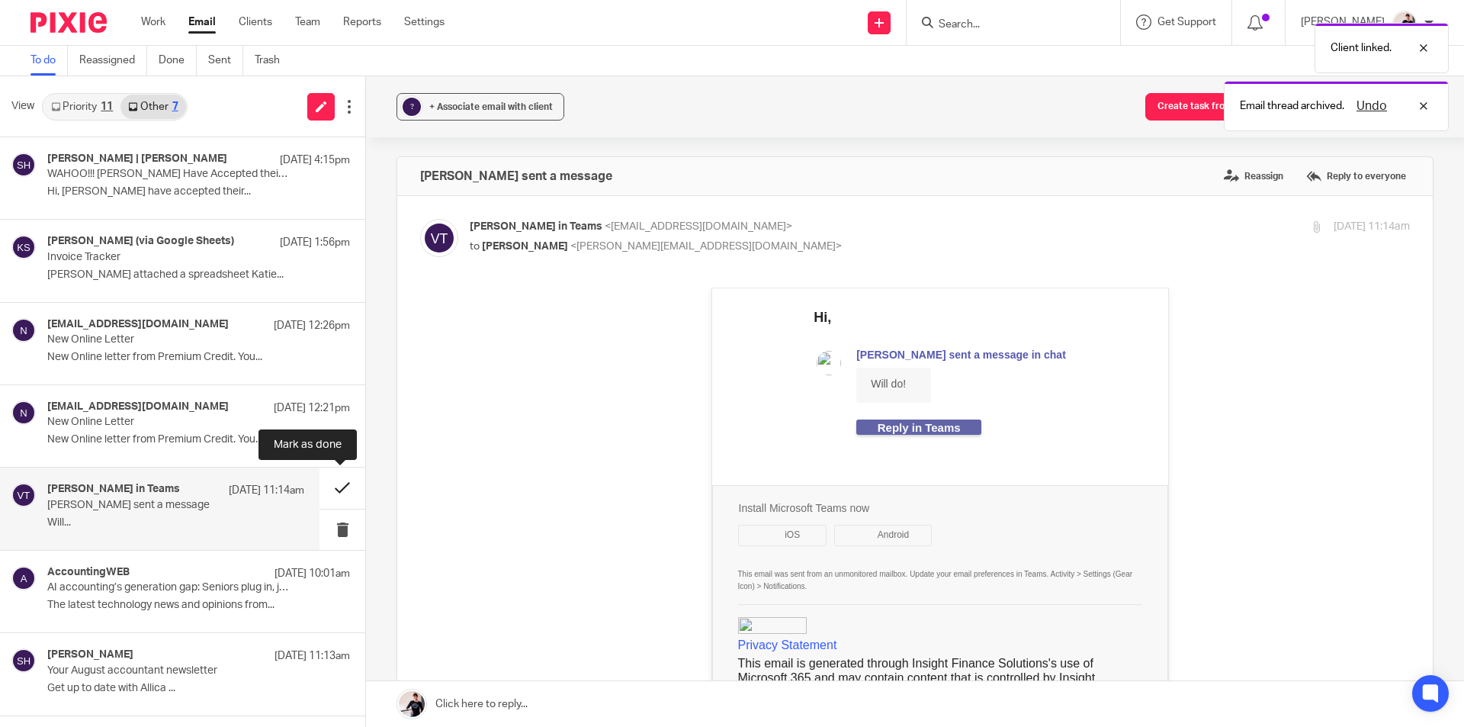
click at [330, 488] on button at bounding box center [343, 487] width 46 height 40
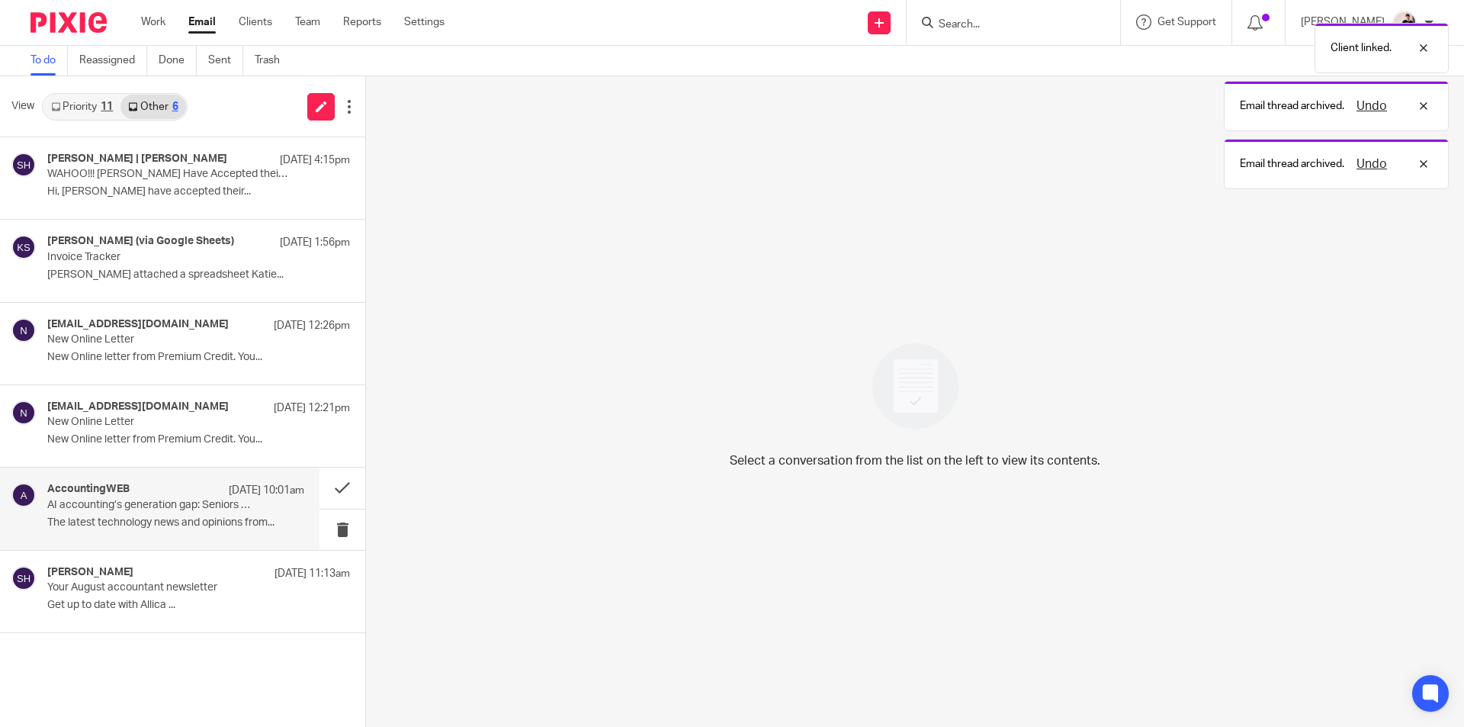
click at [178, 509] on p "AI accounting’s generation gap: Seniors plug in, juniors log off" at bounding box center [150, 505] width 206 height 13
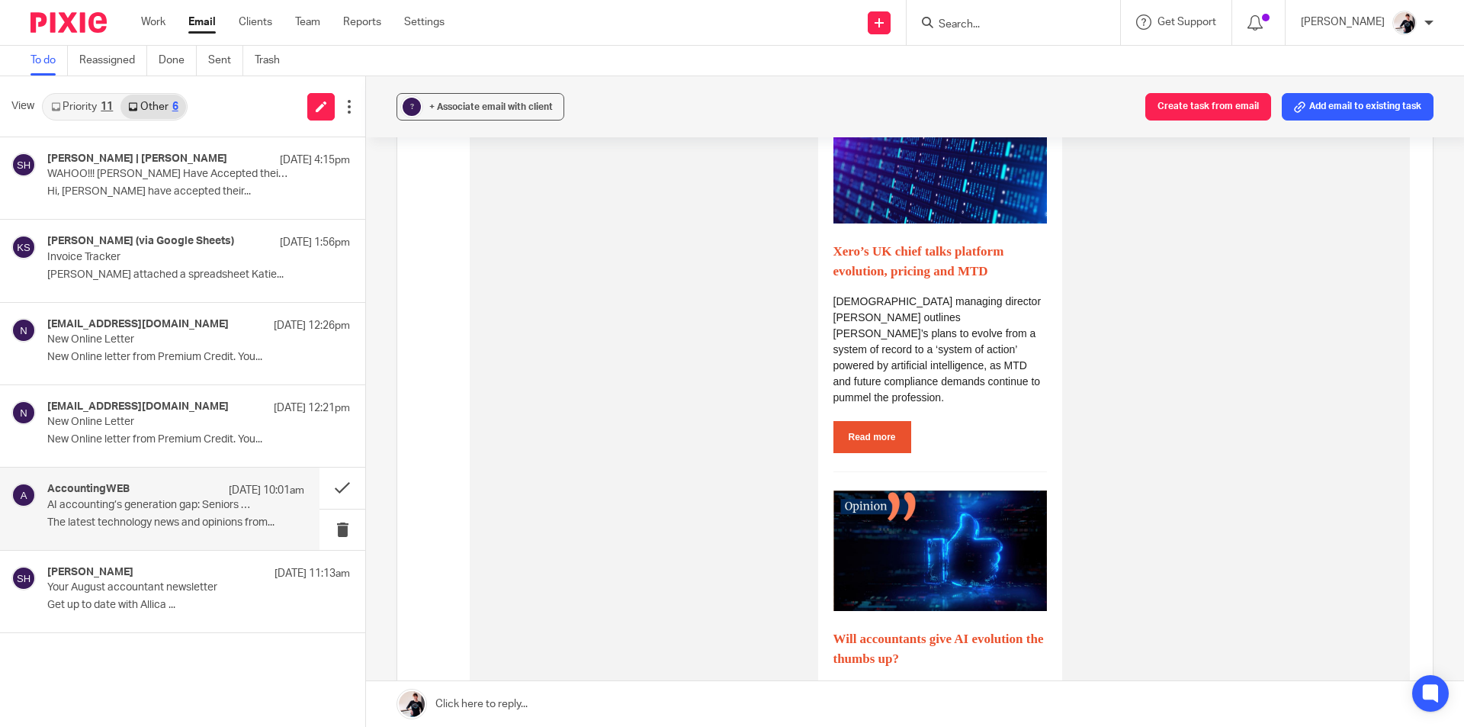
scroll to position [1220, 0]
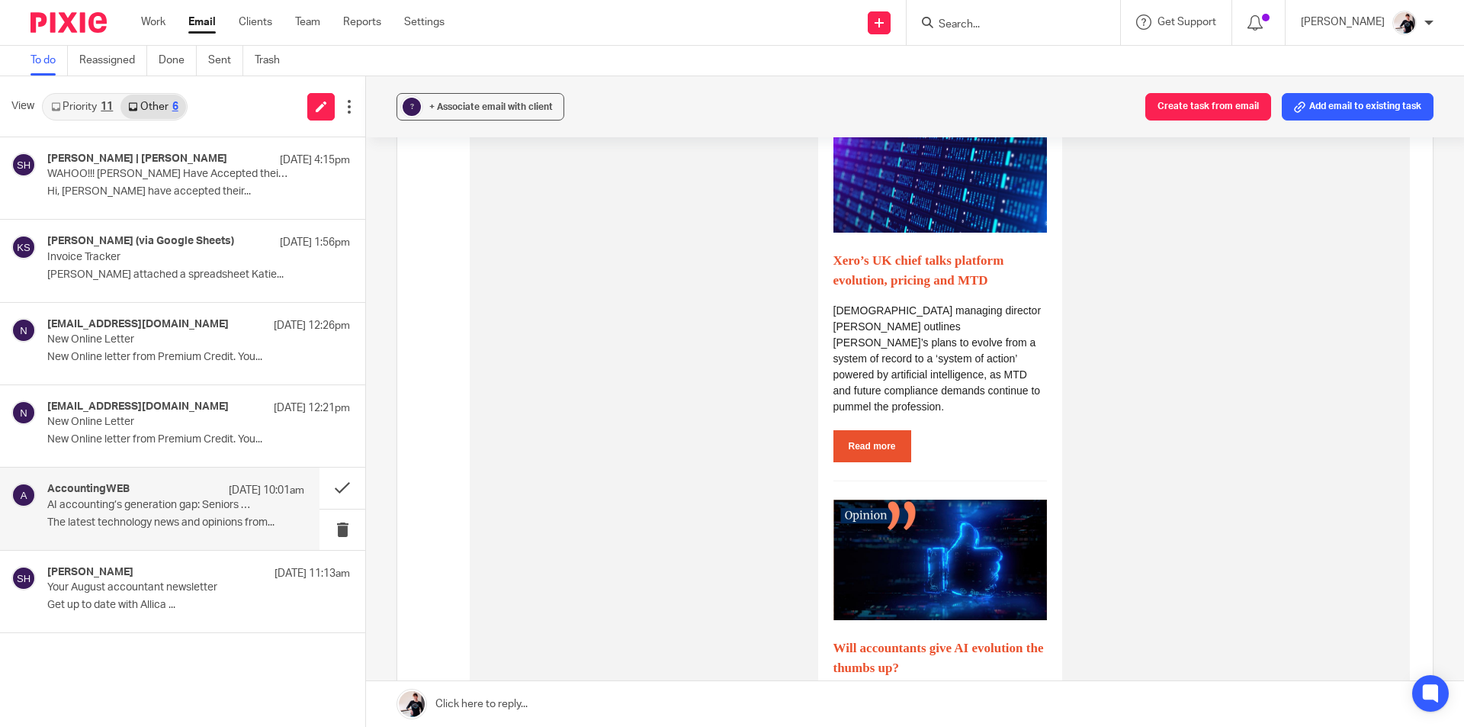
click at [852, 436] on link "Read more" at bounding box center [872, 446] width 78 height 32
click at [329, 481] on button at bounding box center [343, 487] width 46 height 40
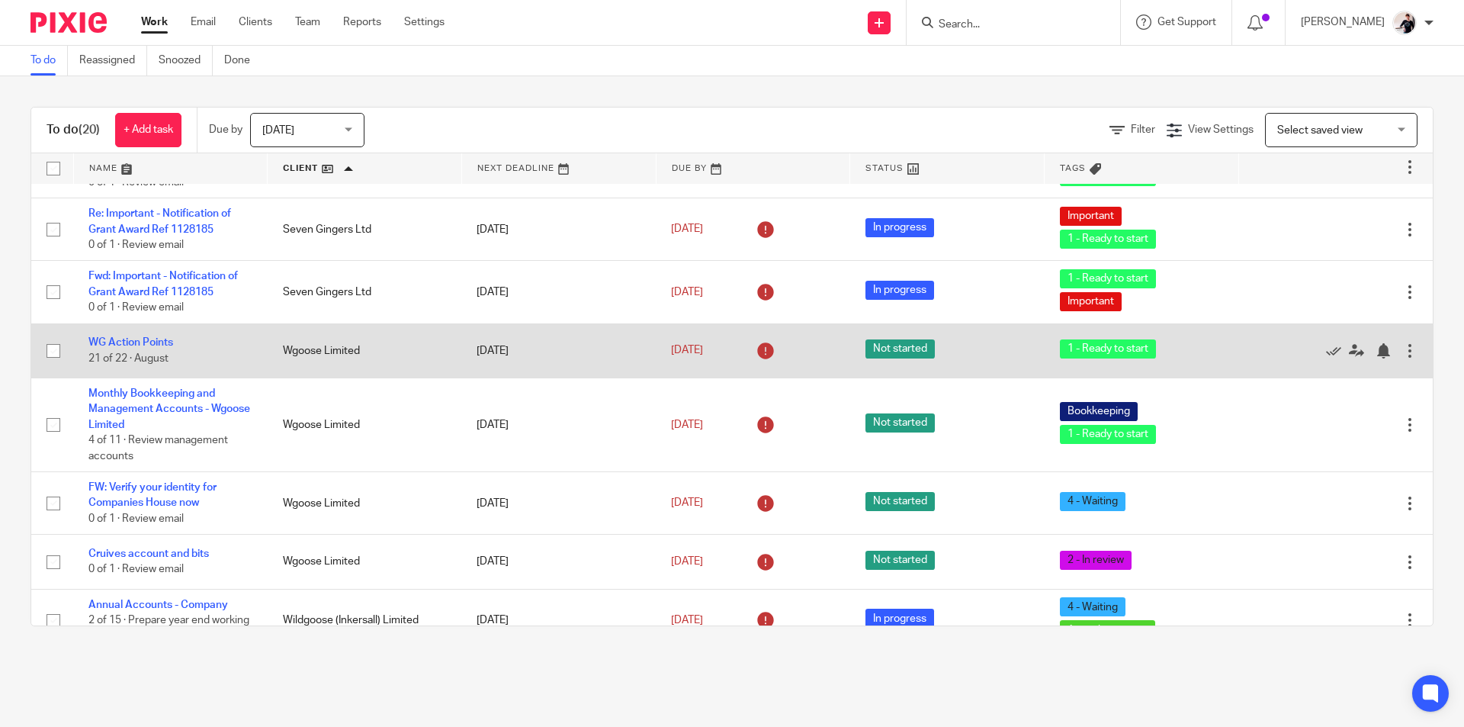
scroll to position [230, 0]
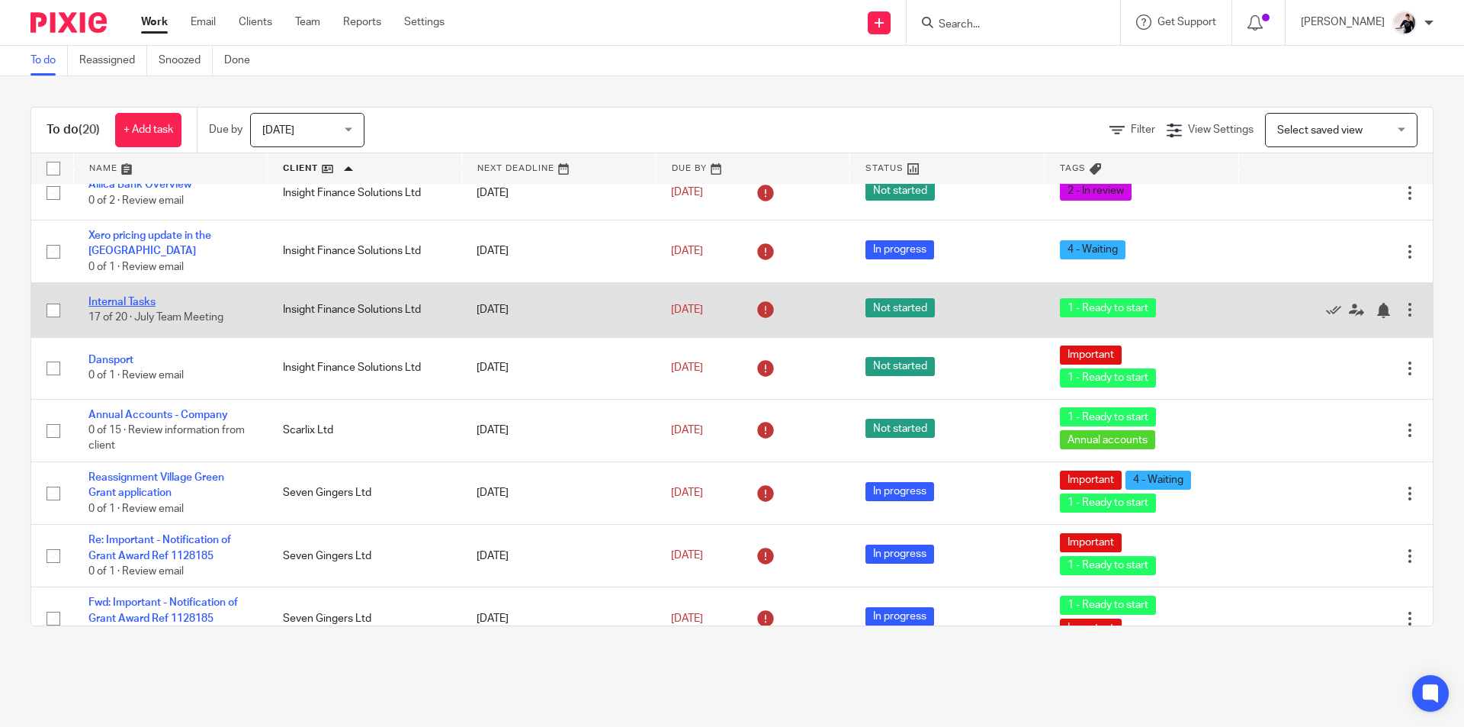
click at [126, 297] on link "Internal Tasks" at bounding box center [121, 302] width 67 height 11
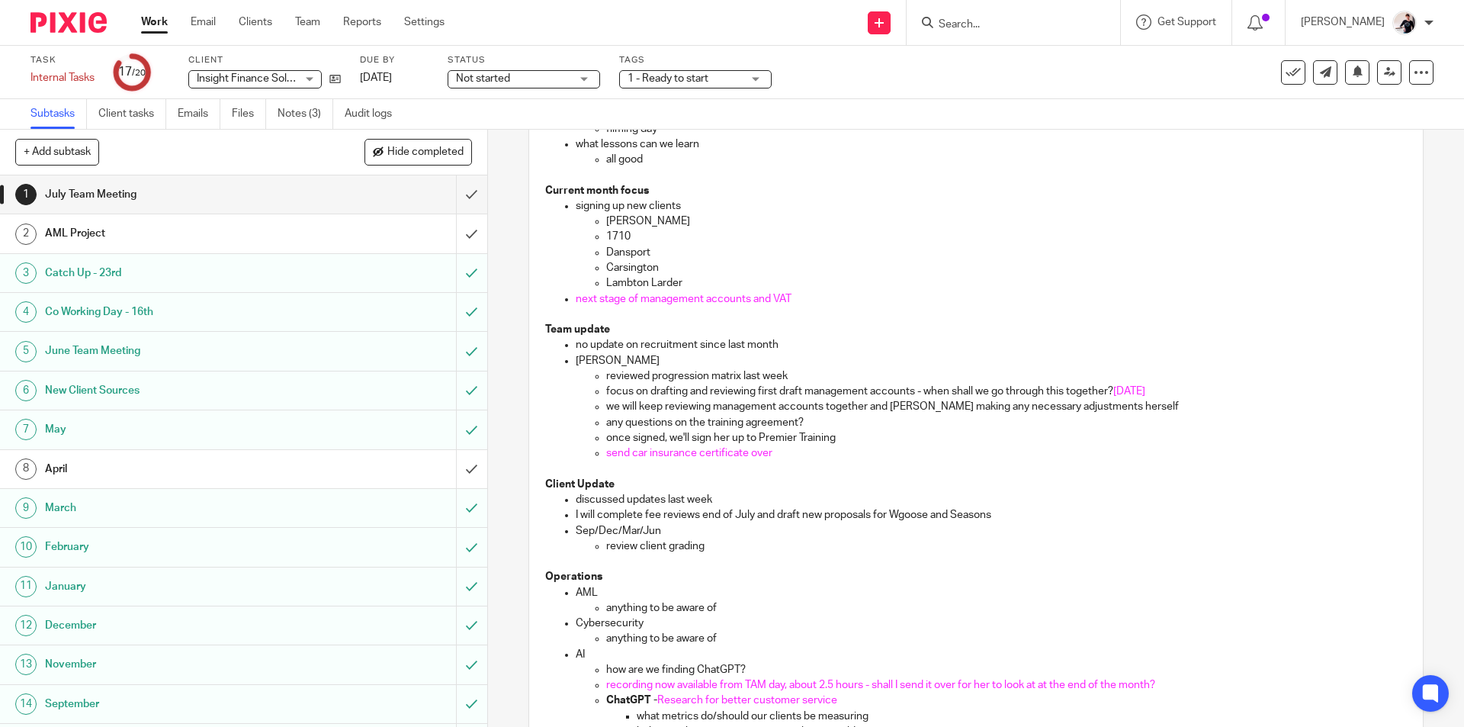
scroll to position [305, 0]
